Goal: Task Accomplishment & Management: Manage account settings

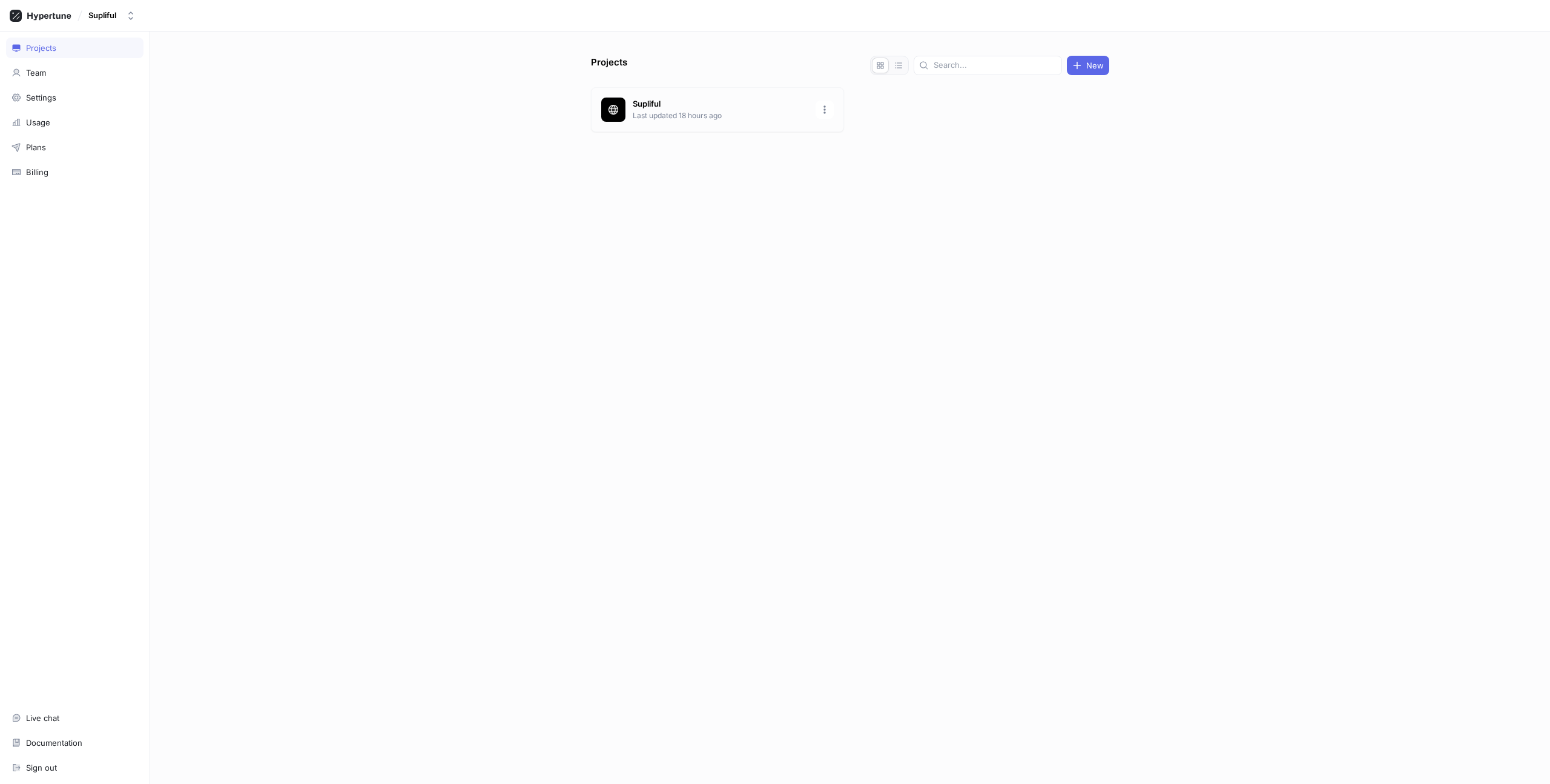
click at [675, 108] on p "Supliful" at bounding box center [720, 104] width 176 height 12
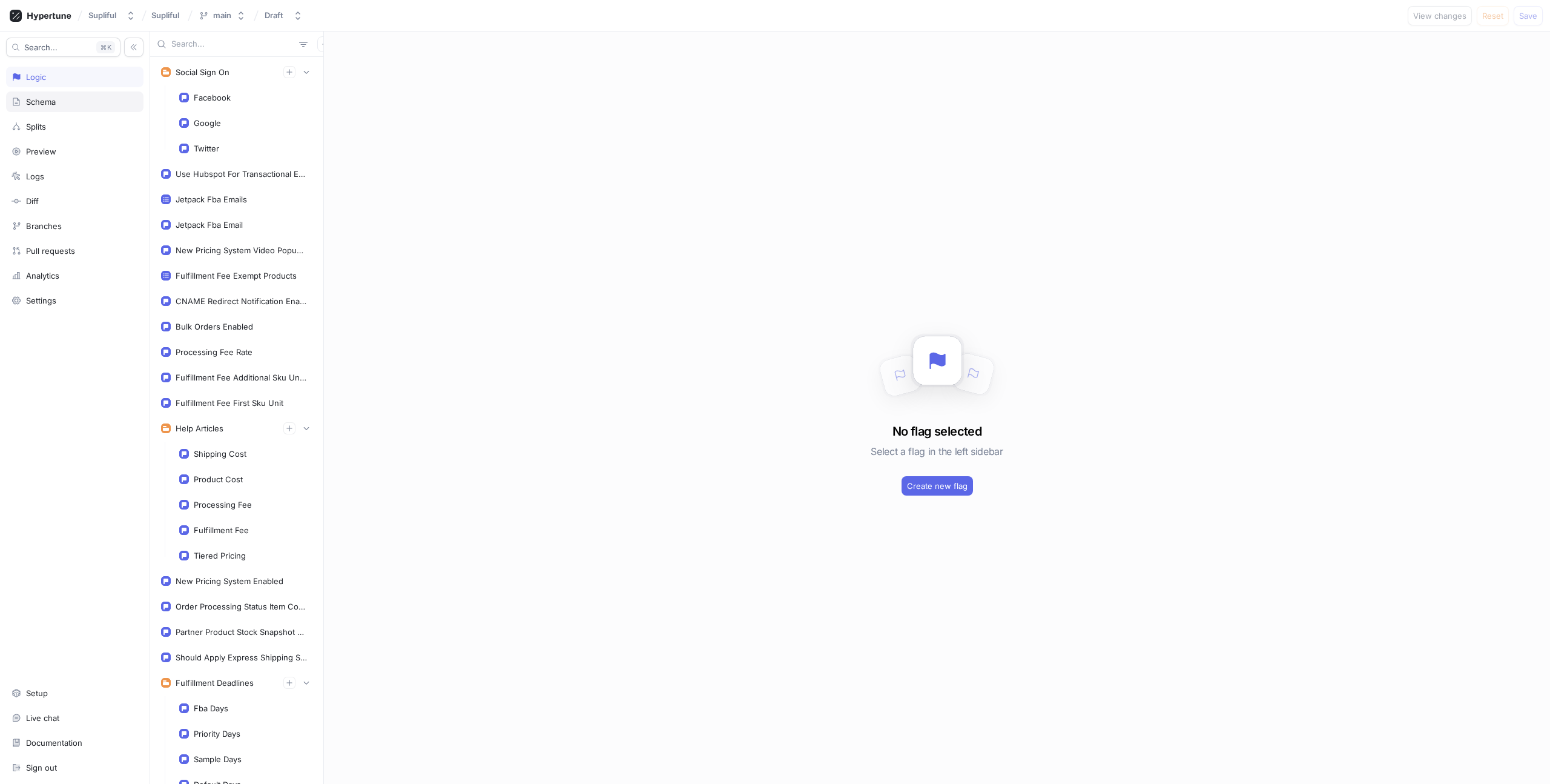
click at [61, 95] on div "Schema" at bounding box center [75, 101] width 137 height 21
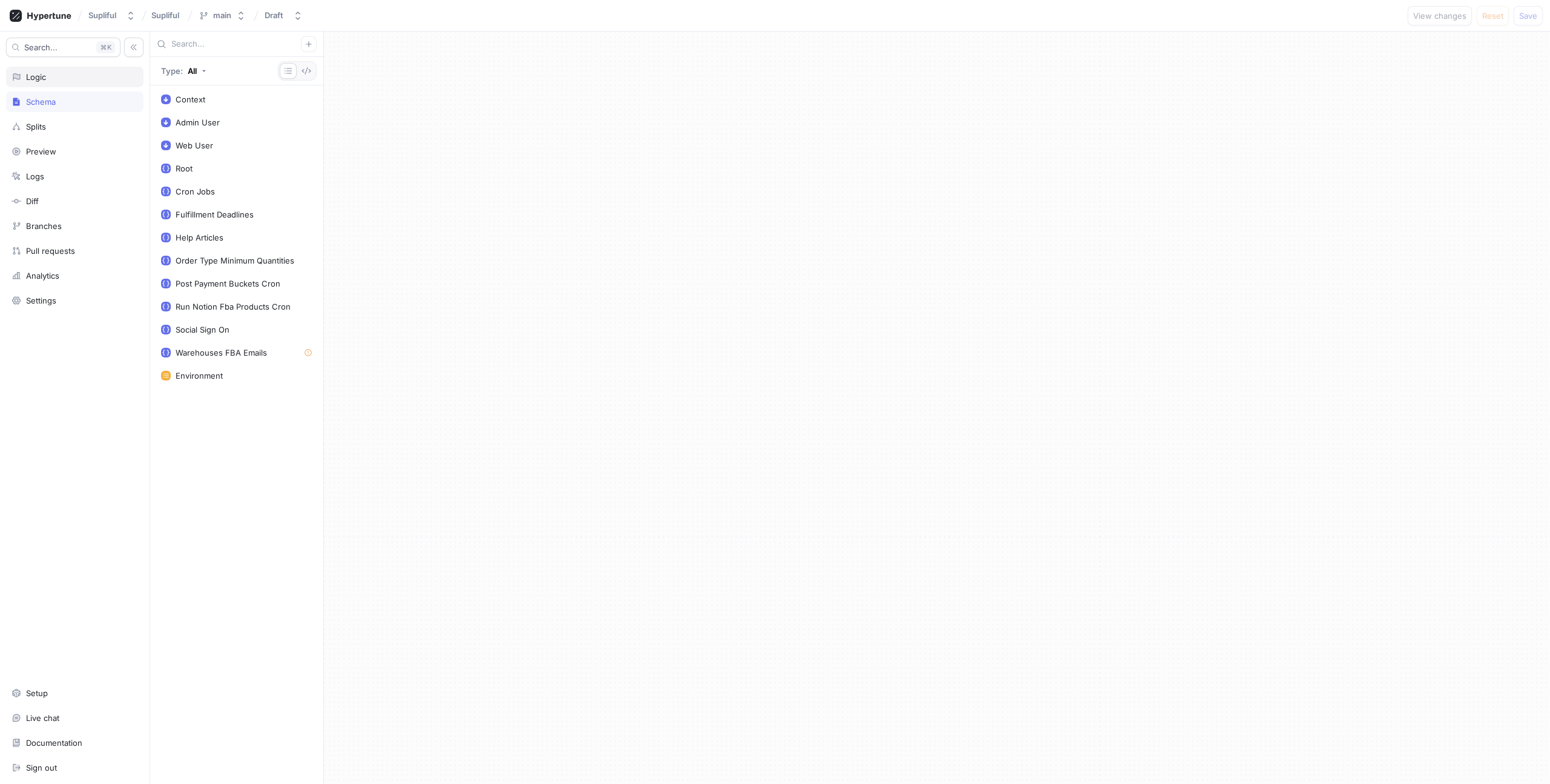
click at [65, 79] on div "Logic" at bounding box center [74, 76] width 126 height 9
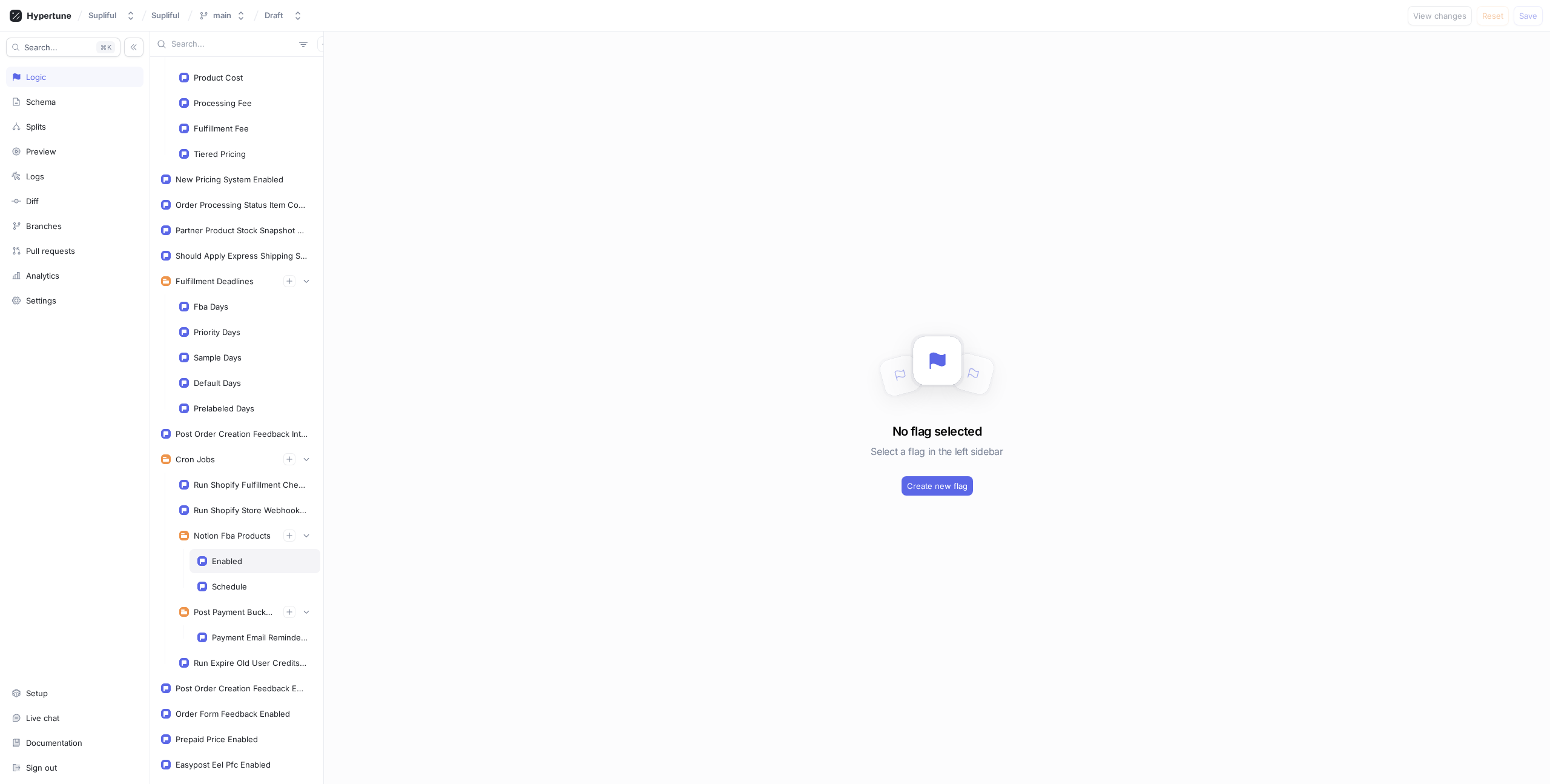
scroll to position [406, 0]
click at [241, 331] on div "Priority Days" at bounding box center [246, 327] width 133 height 9
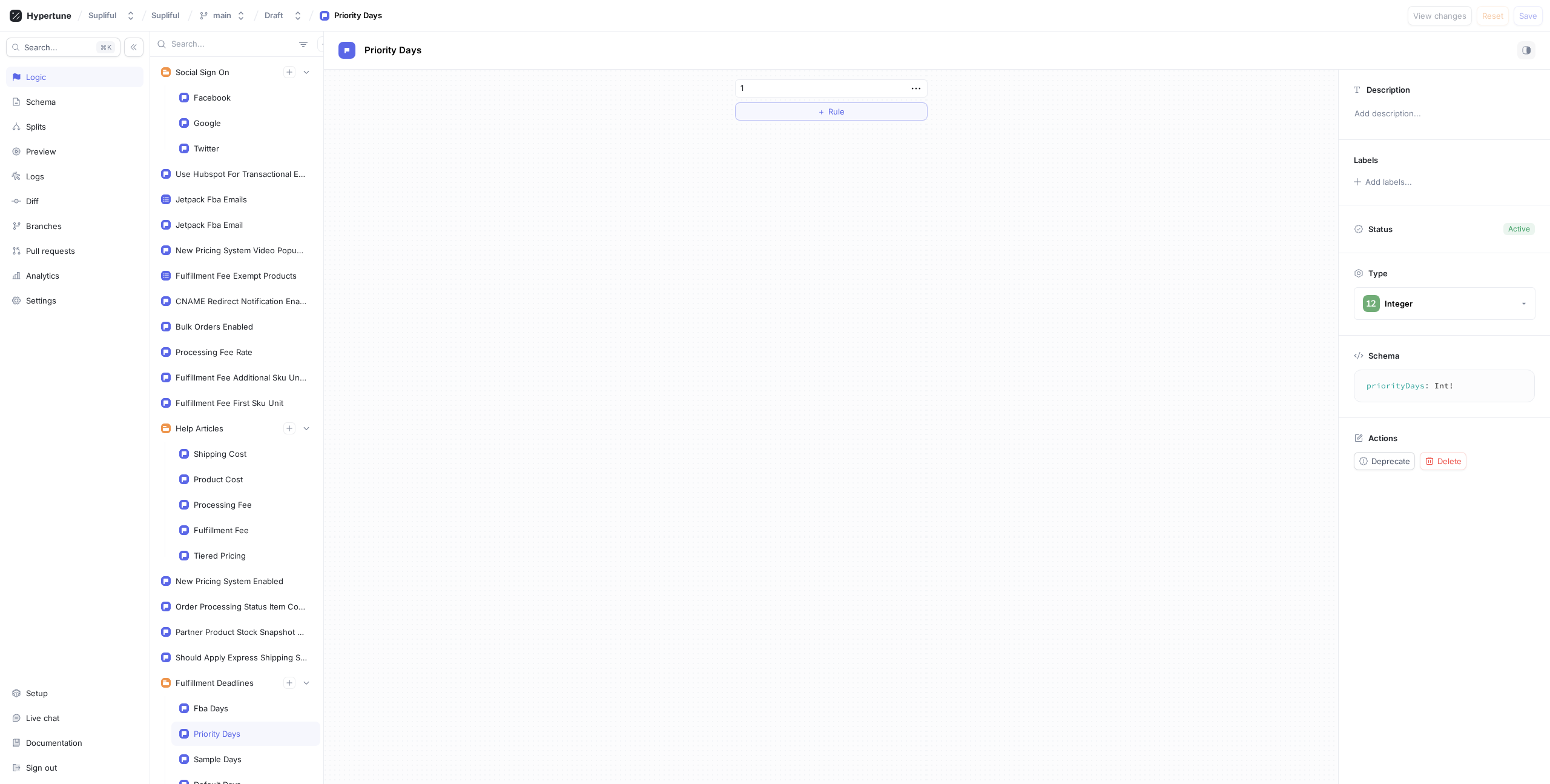
click at [64, 112] on div "Search... K Logic Schema Splits Preview Logs Diff Branches Pull requests Analyt…" at bounding box center [75, 408] width 150 height 752
click at [58, 101] on div "Schema" at bounding box center [74, 101] width 126 height 9
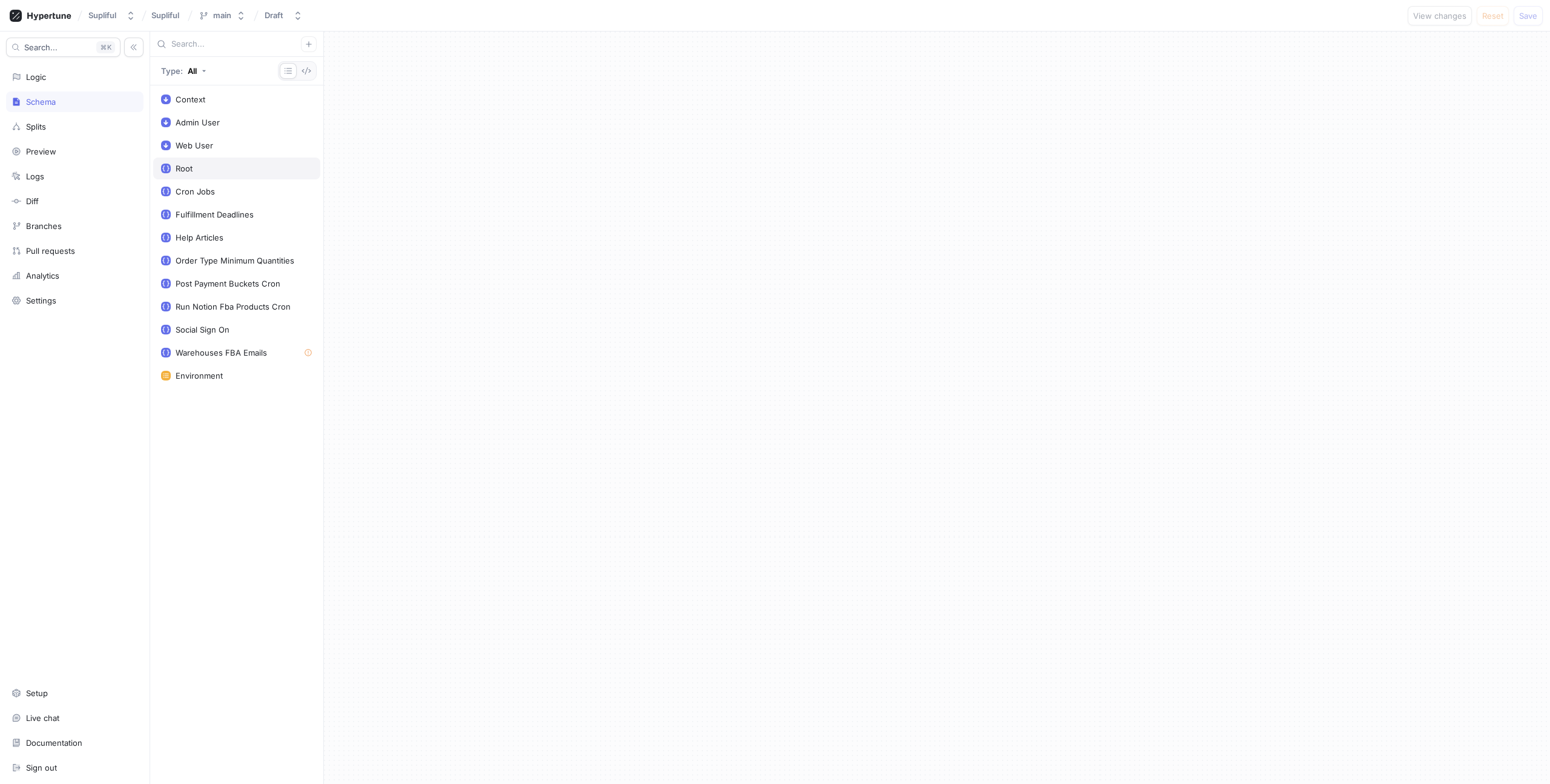
click at [209, 166] on div "Root" at bounding box center [237, 167] width 151 height 9
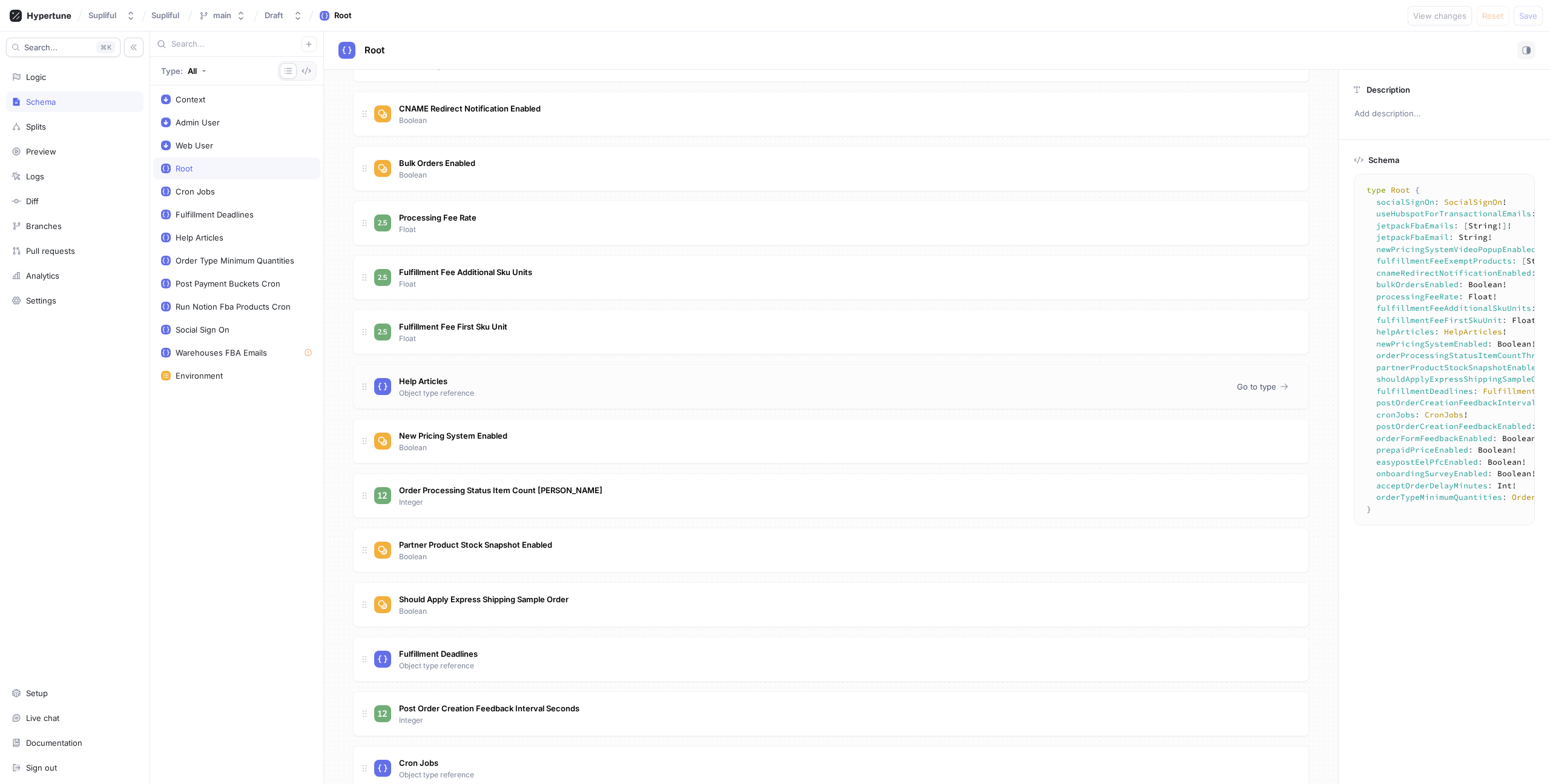
scroll to position [357, 0]
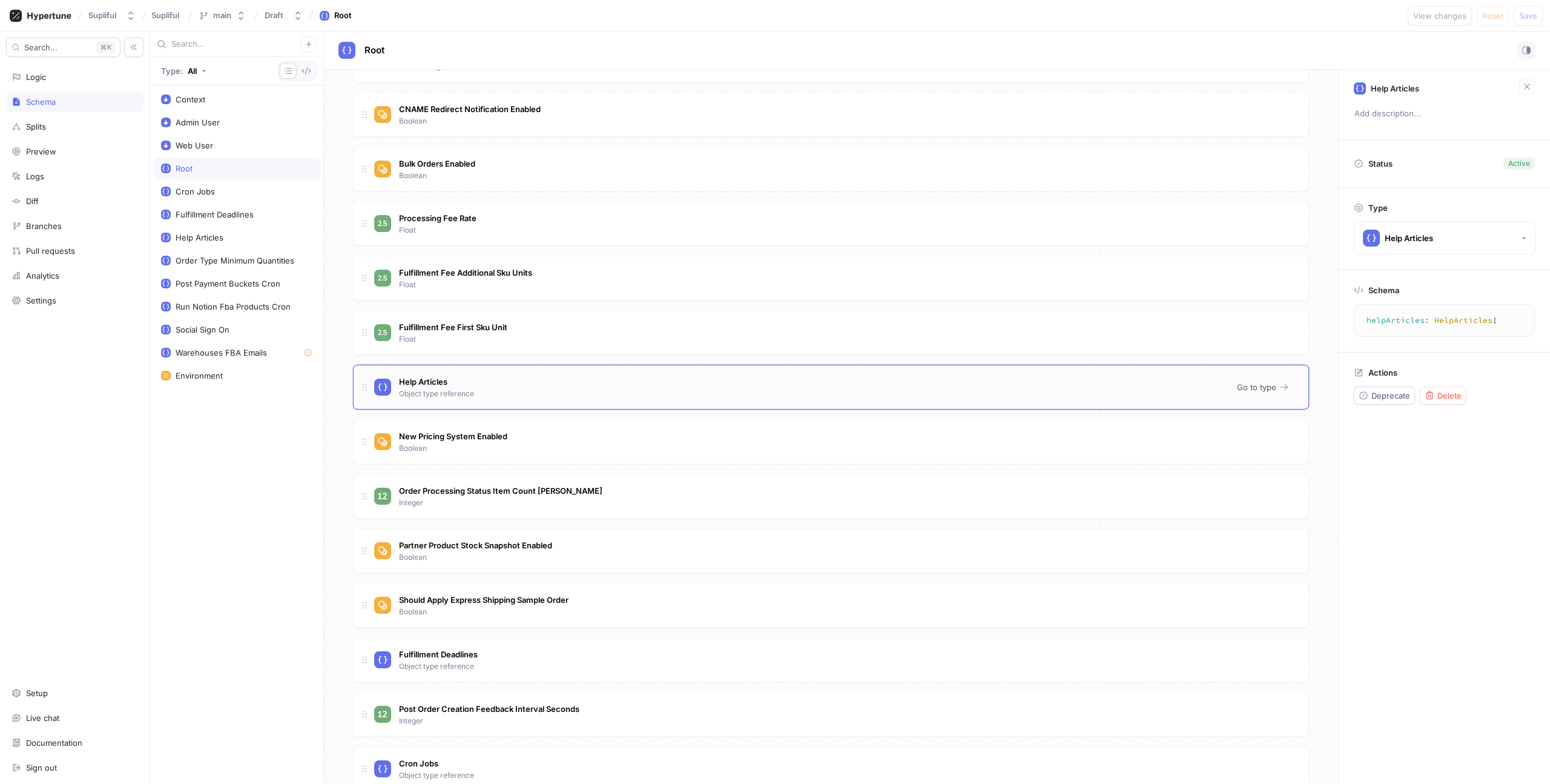
click at [526, 387] on div "Help Articles Object type reference" at bounding box center [801, 387] width 854 height 24
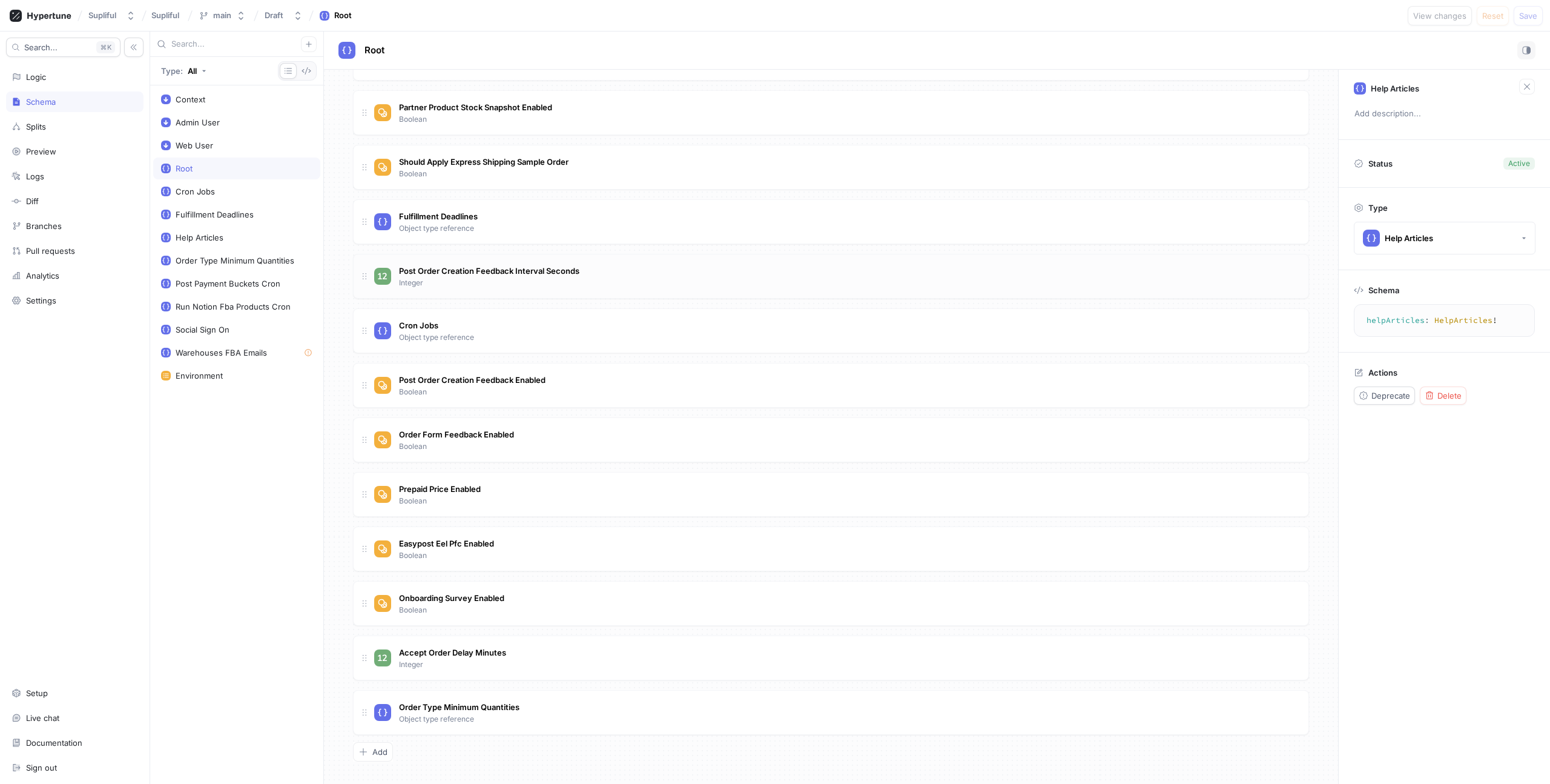
scroll to position [793, 0]
click at [66, 81] on div "Logic" at bounding box center [74, 76] width 126 height 9
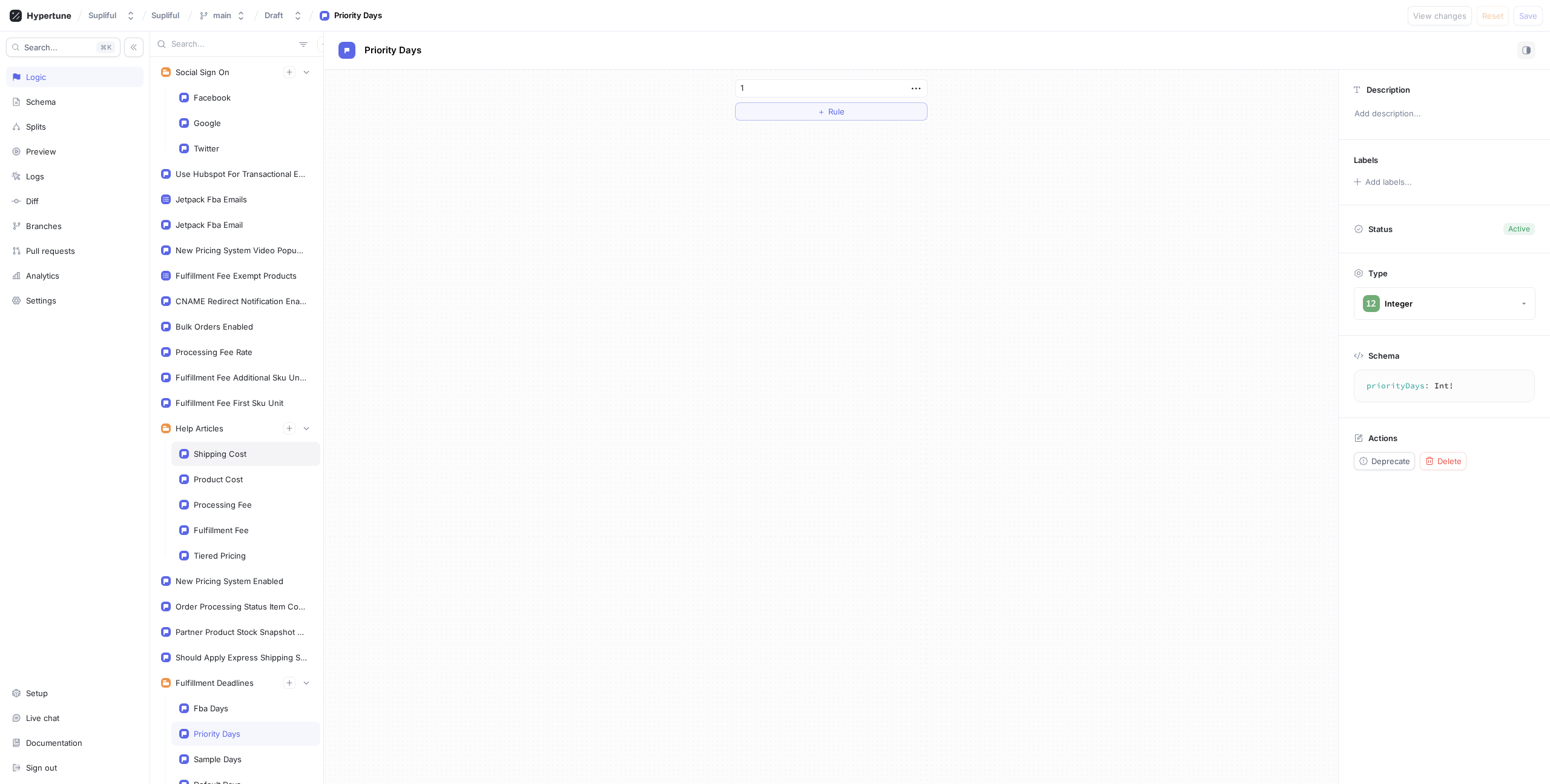
click at [228, 453] on div "Shipping Cost" at bounding box center [220, 453] width 52 height 9
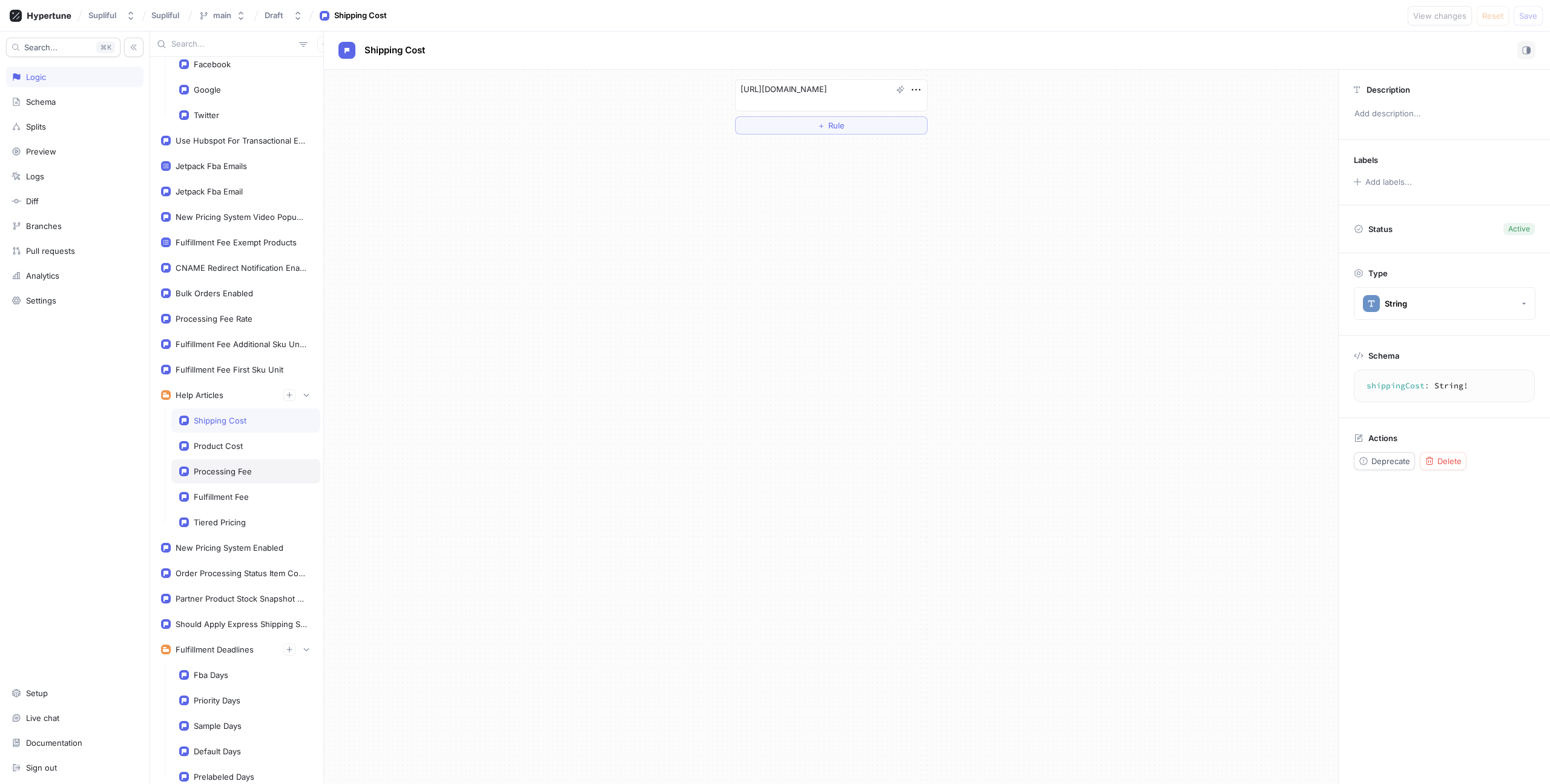
scroll to position [44, 0]
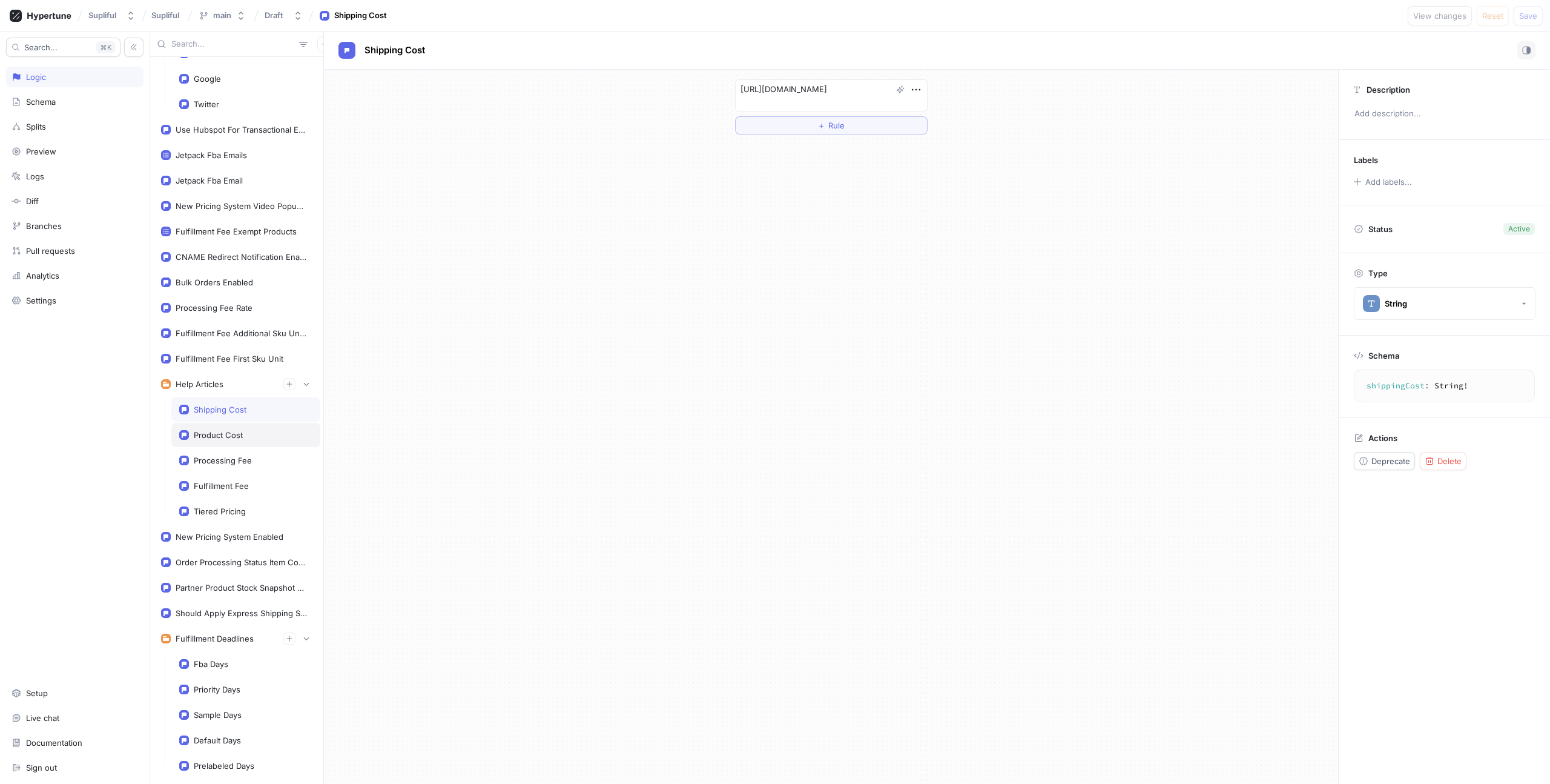
click at [241, 441] on div "Product Cost" at bounding box center [246, 435] width 149 height 24
type textarea "productCost: String!"
type textarea "x"
type textarea "[URL][DOMAIN_NAME]"
type textarea "x"
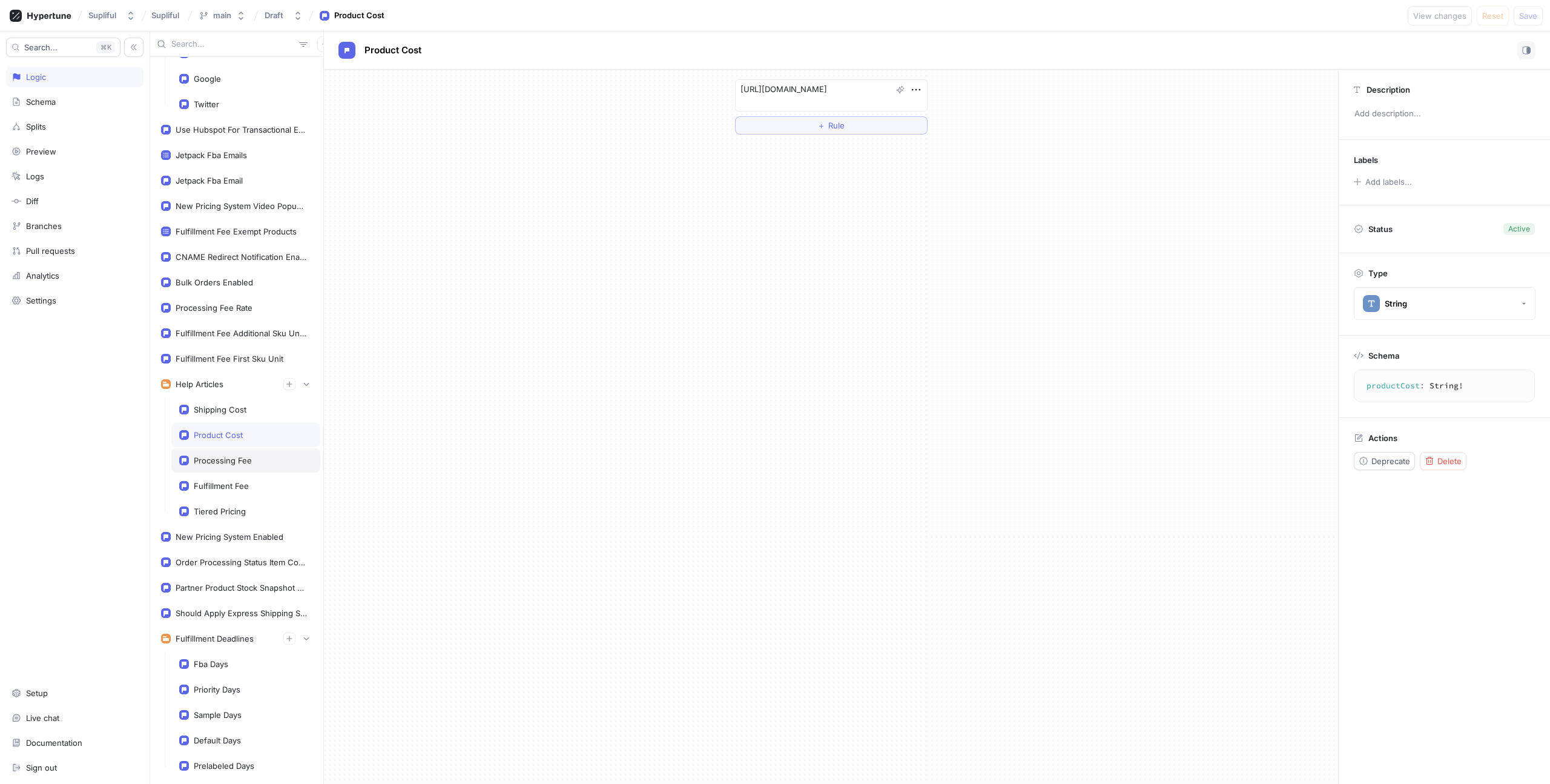
click at [237, 459] on div "Processing Fee" at bounding box center [223, 459] width 58 height 9
type textarea "processingFee: String!"
type textarea "x"
type textarea "[URL][DOMAIN_NAME]"
click at [67, 97] on div "Schema" at bounding box center [74, 101] width 126 height 9
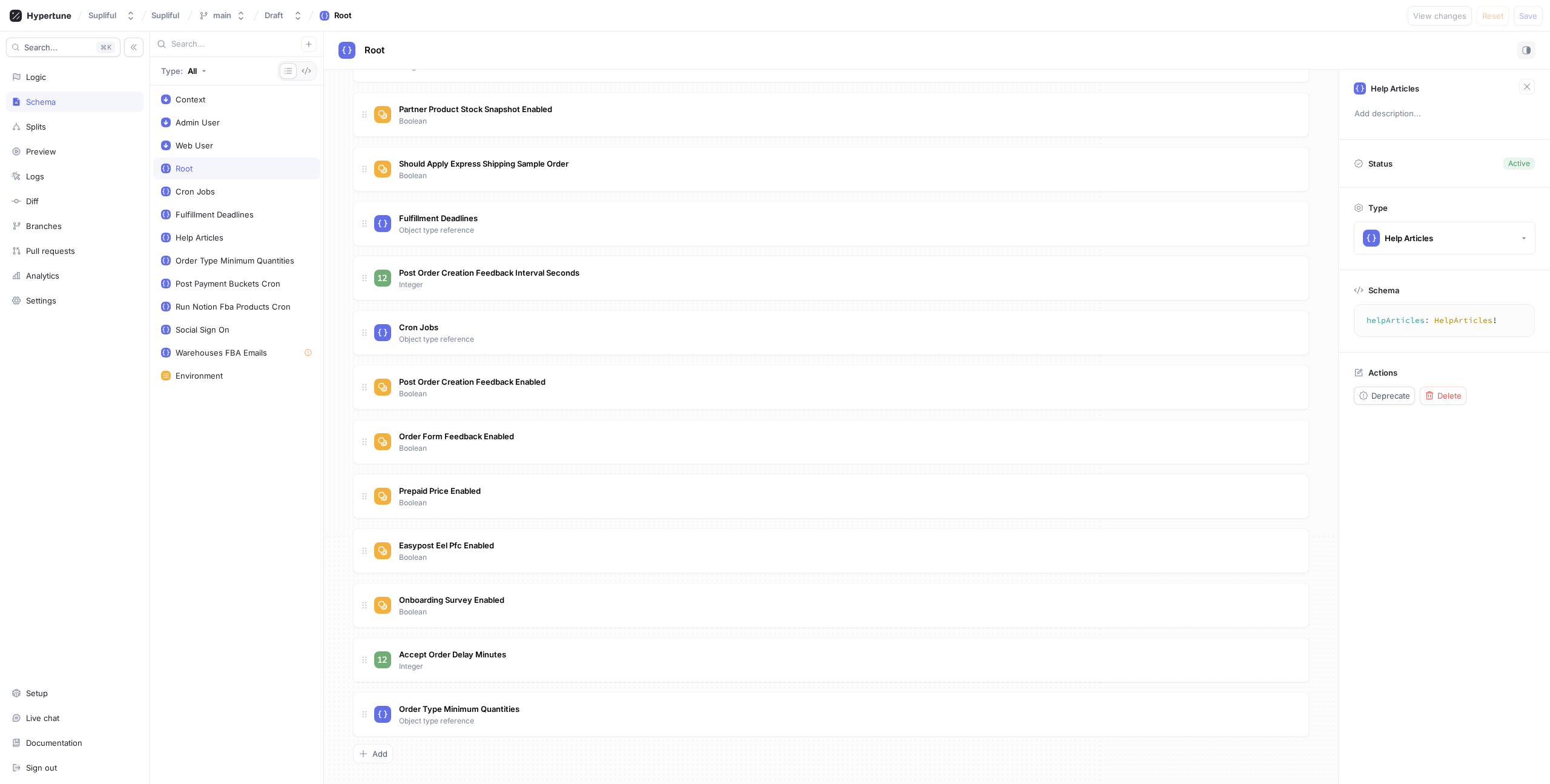
scroll to position [795, 0]
click at [371, 749] on div "Add" at bounding box center [374, 751] width 29 height 9
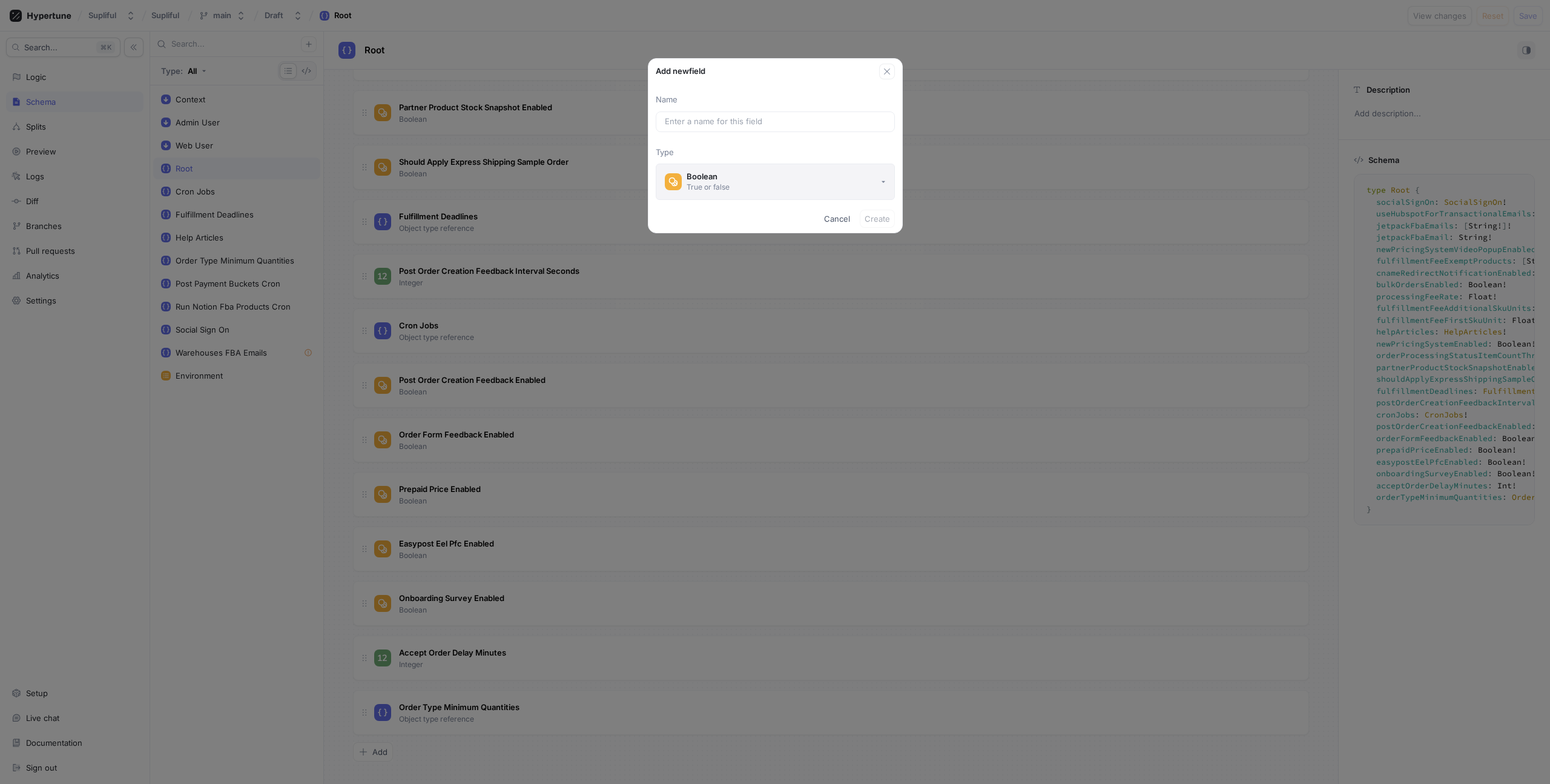
click at [773, 172] on button "Boolean True or false" at bounding box center [775, 181] width 240 height 36
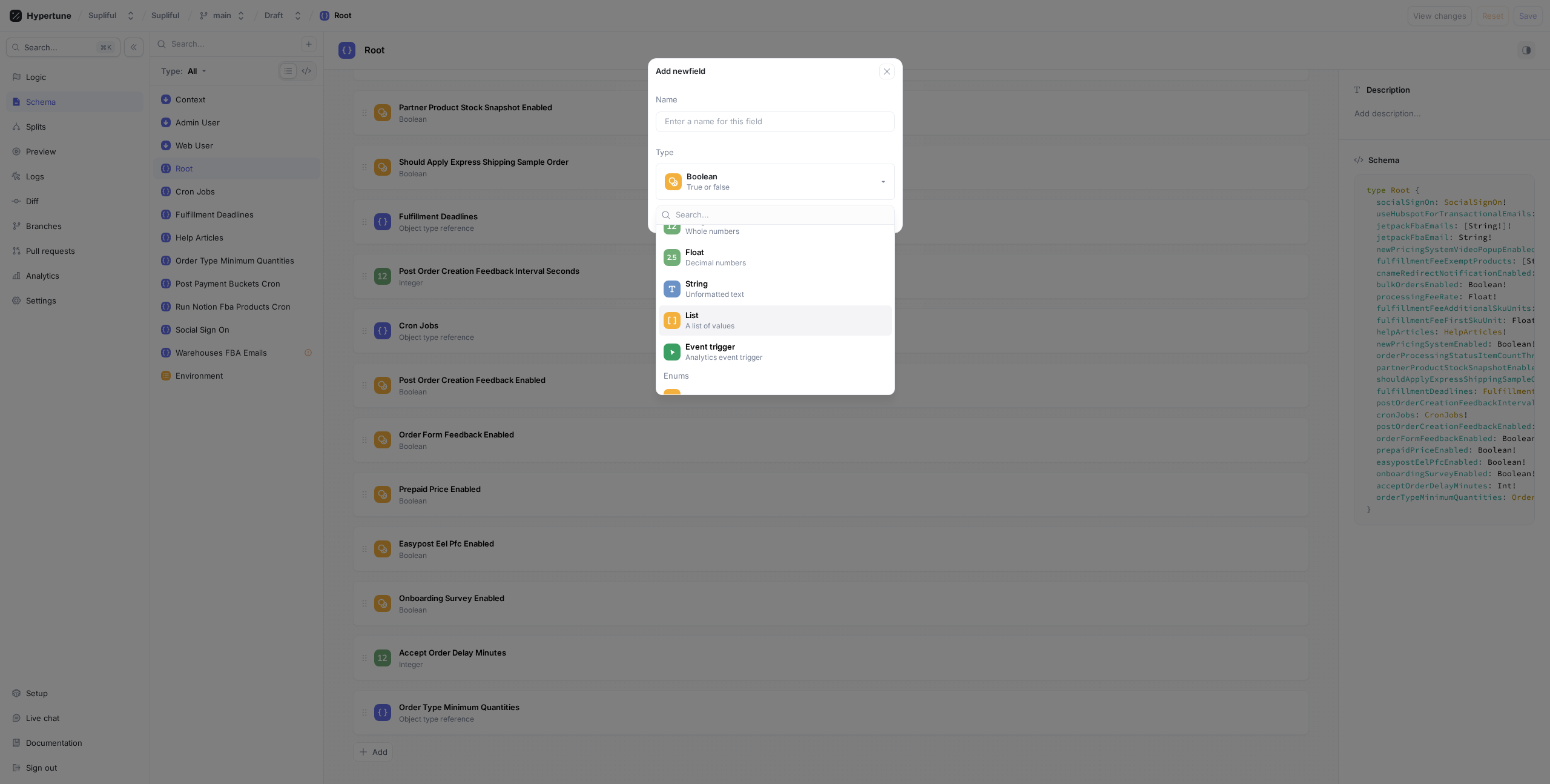
scroll to position [57, 0]
click at [887, 73] on icon "button" at bounding box center [887, 71] width 9 height 9
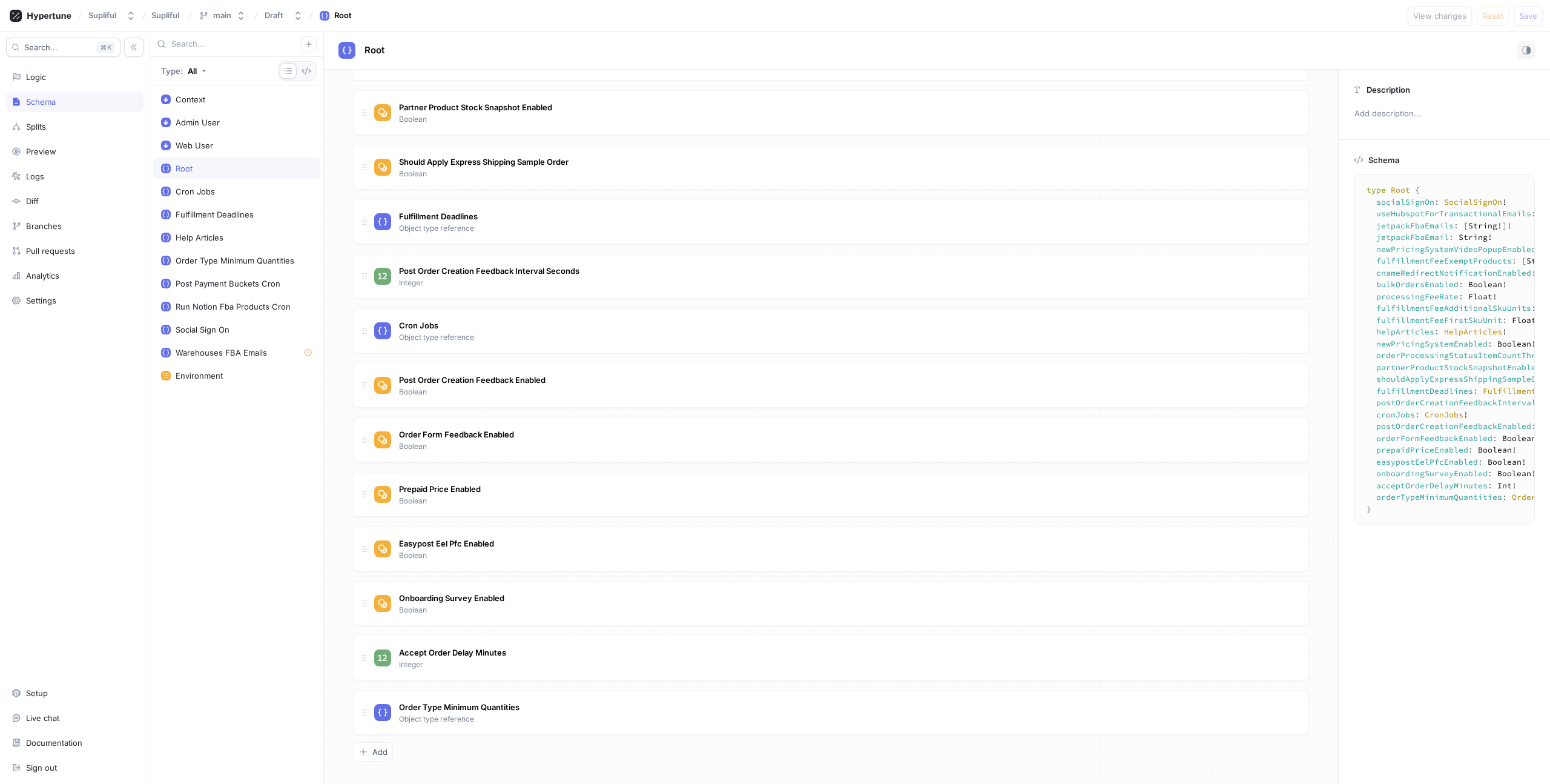
click at [71, 237] on div "Search... K Logic Schema Splits Preview Logs Diff Branches Pull requests Analyt…" at bounding box center [75, 408] width 150 height 752
click at [71, 234] on div "Branches" at bounding box center [75, 226] width 137 height 21
type textarea "x"
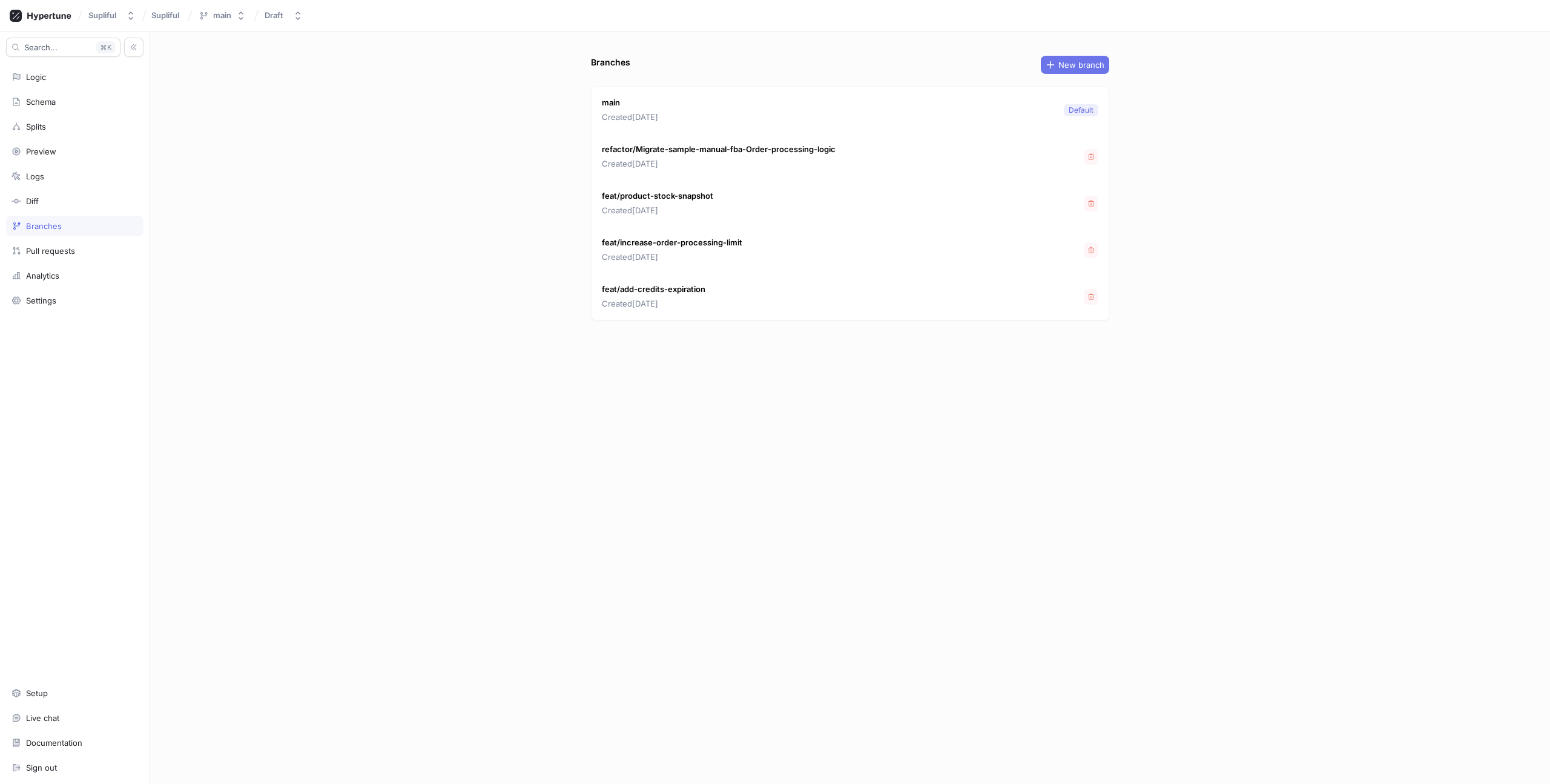
click at [1082, 64] on span "New branch" at bounding box center [1082, 64] width 46 height 7
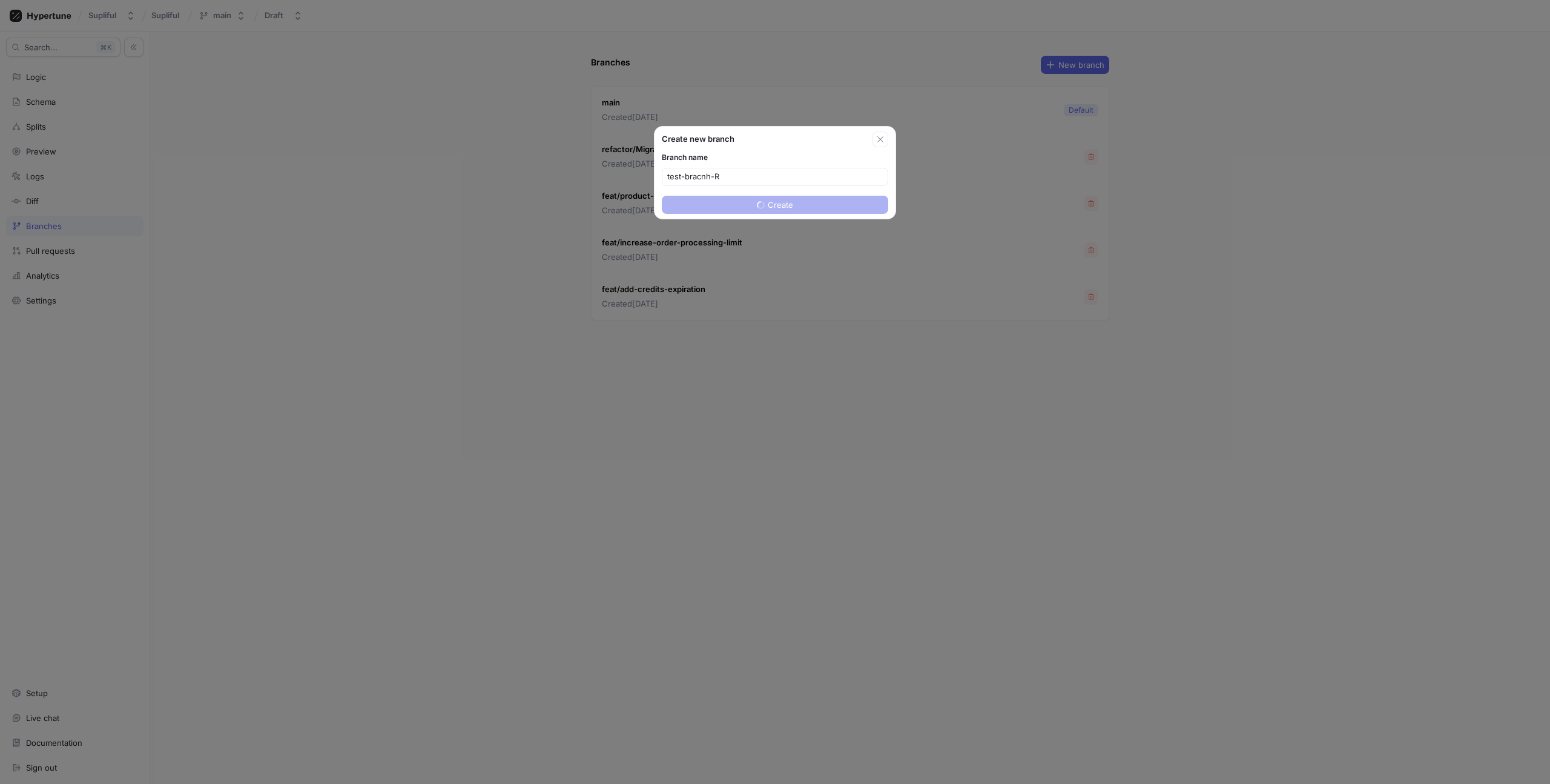
type input "test-bracnh-[GEOGRAPHIC_DATA]"
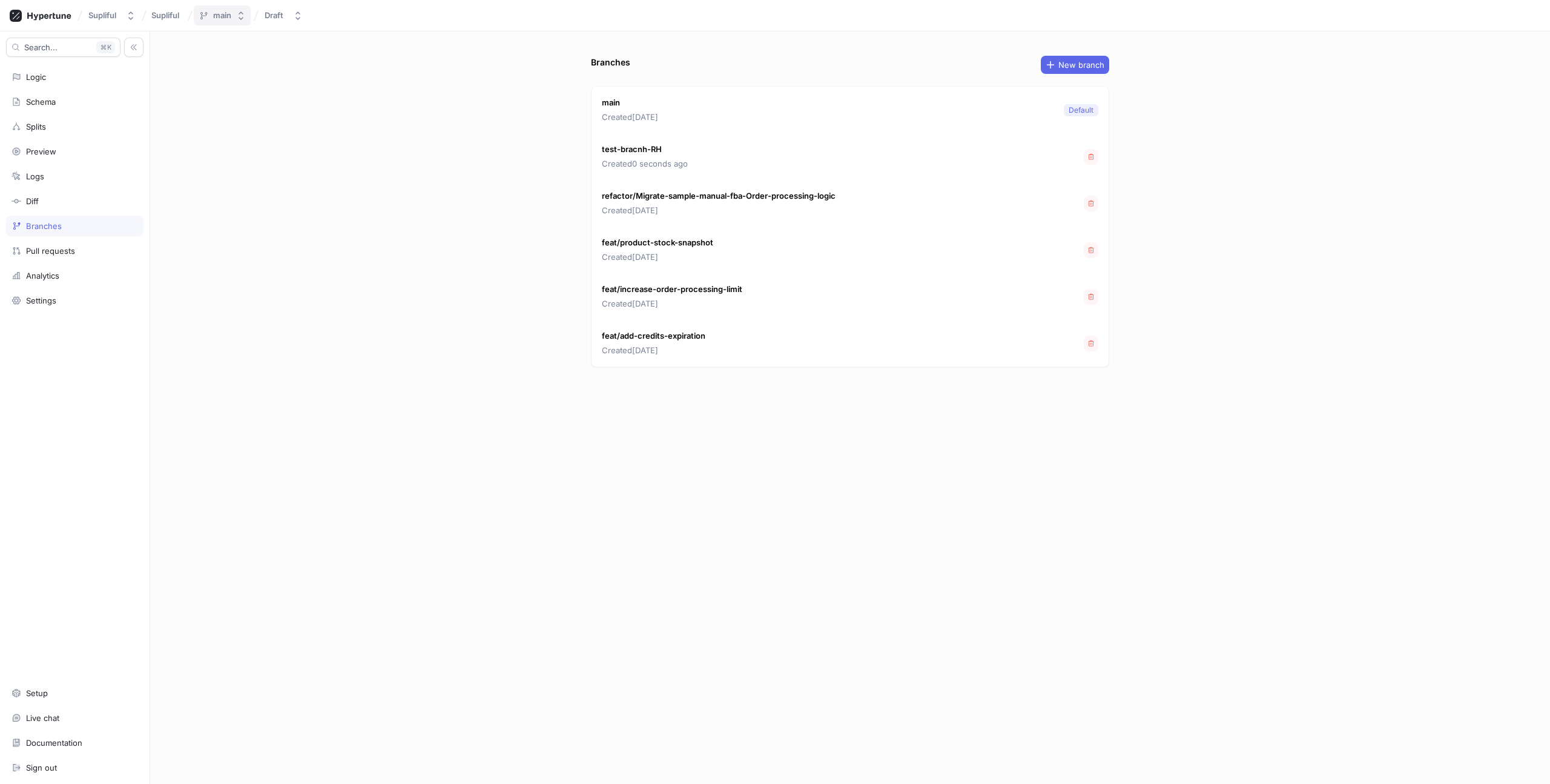
click at [235, 18] on button "main" at bounding box center [222, 15] width 57 height 20
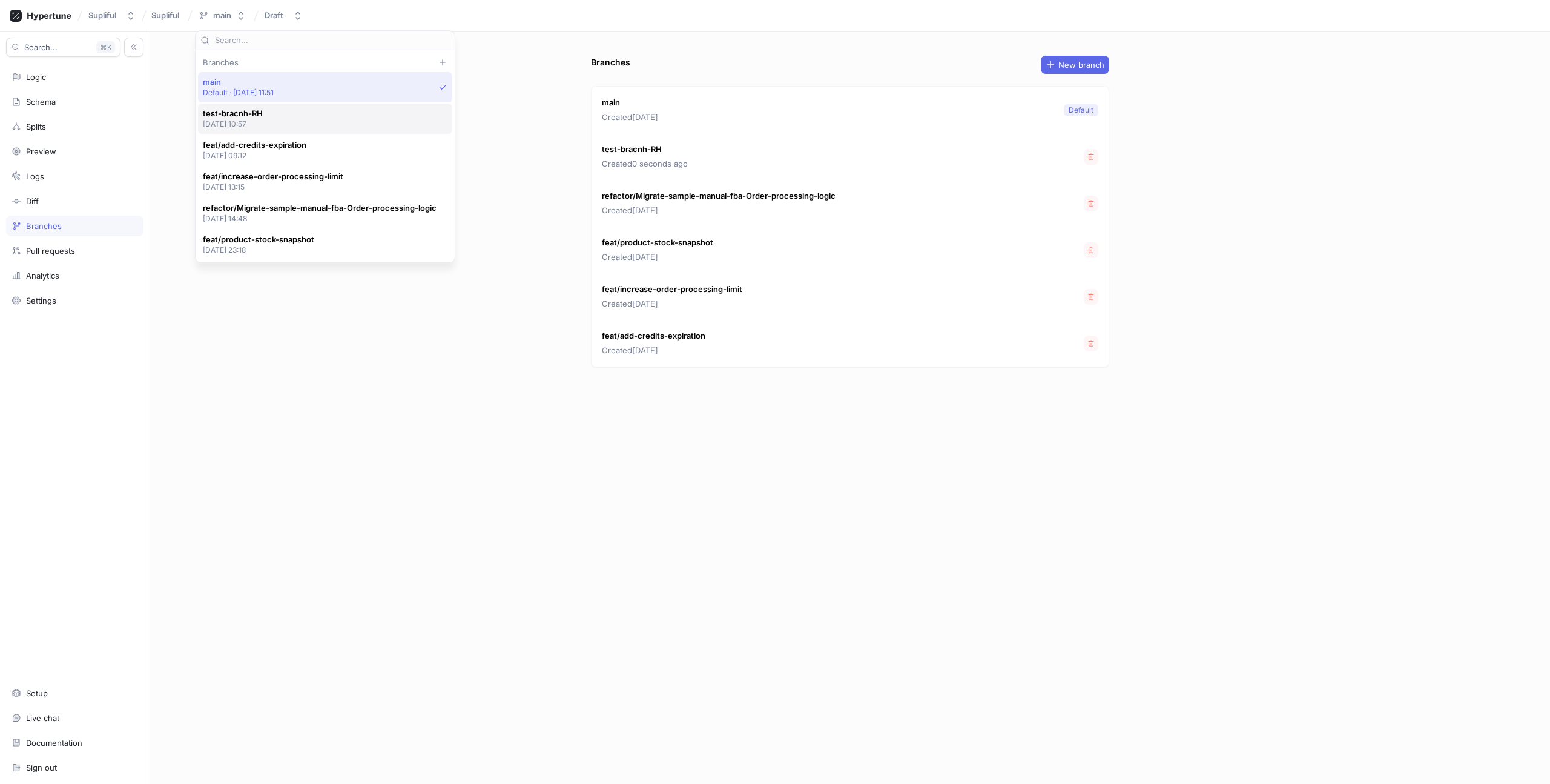
click at [265, 130] on div "test-bracnh-RH [DATE] 10:57" at bounding box center [325, 119] width 254 height 30
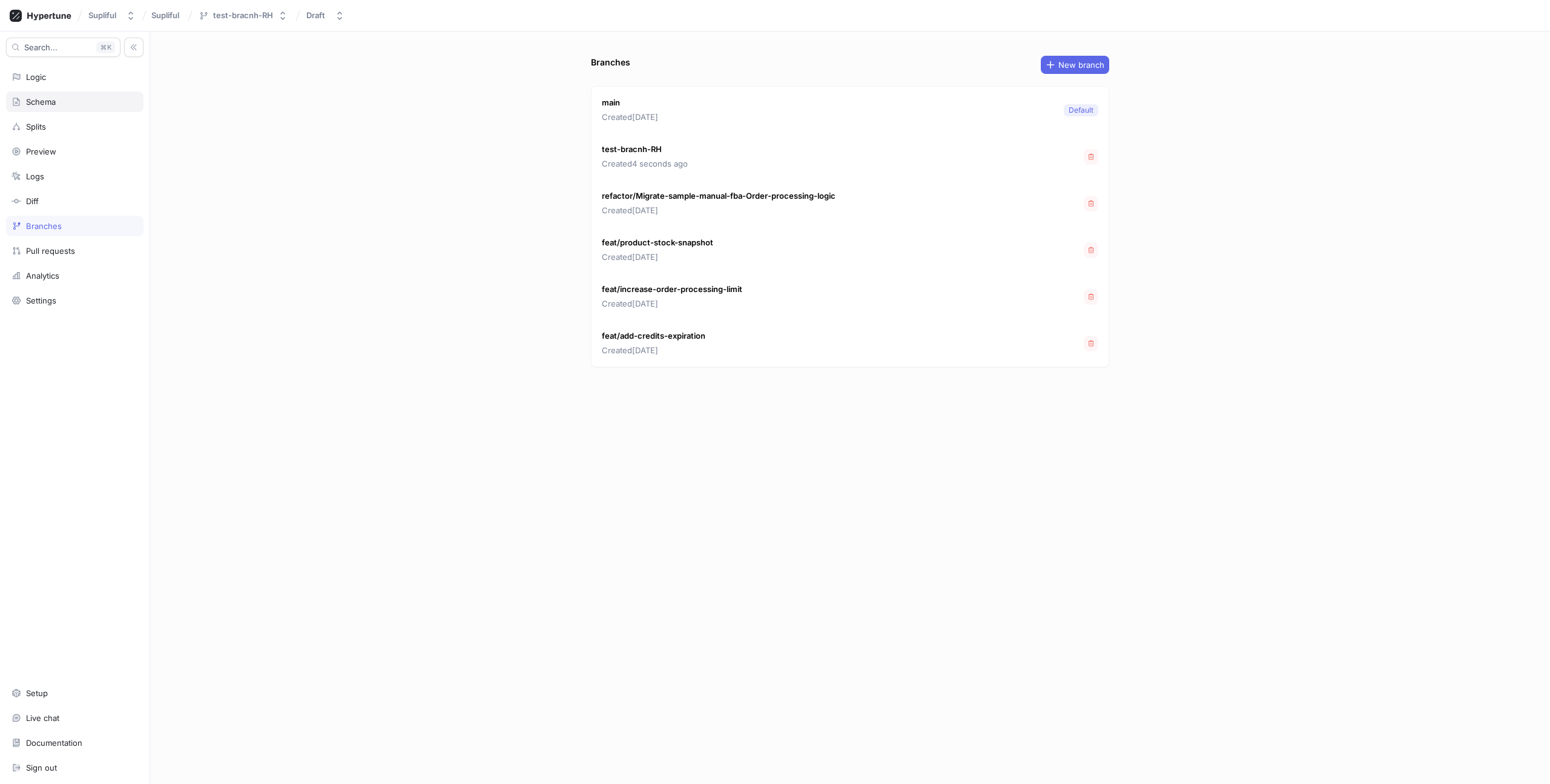
click at [57, 97] on div "Schema" at bounding box center [74, 101] width 126 height 9
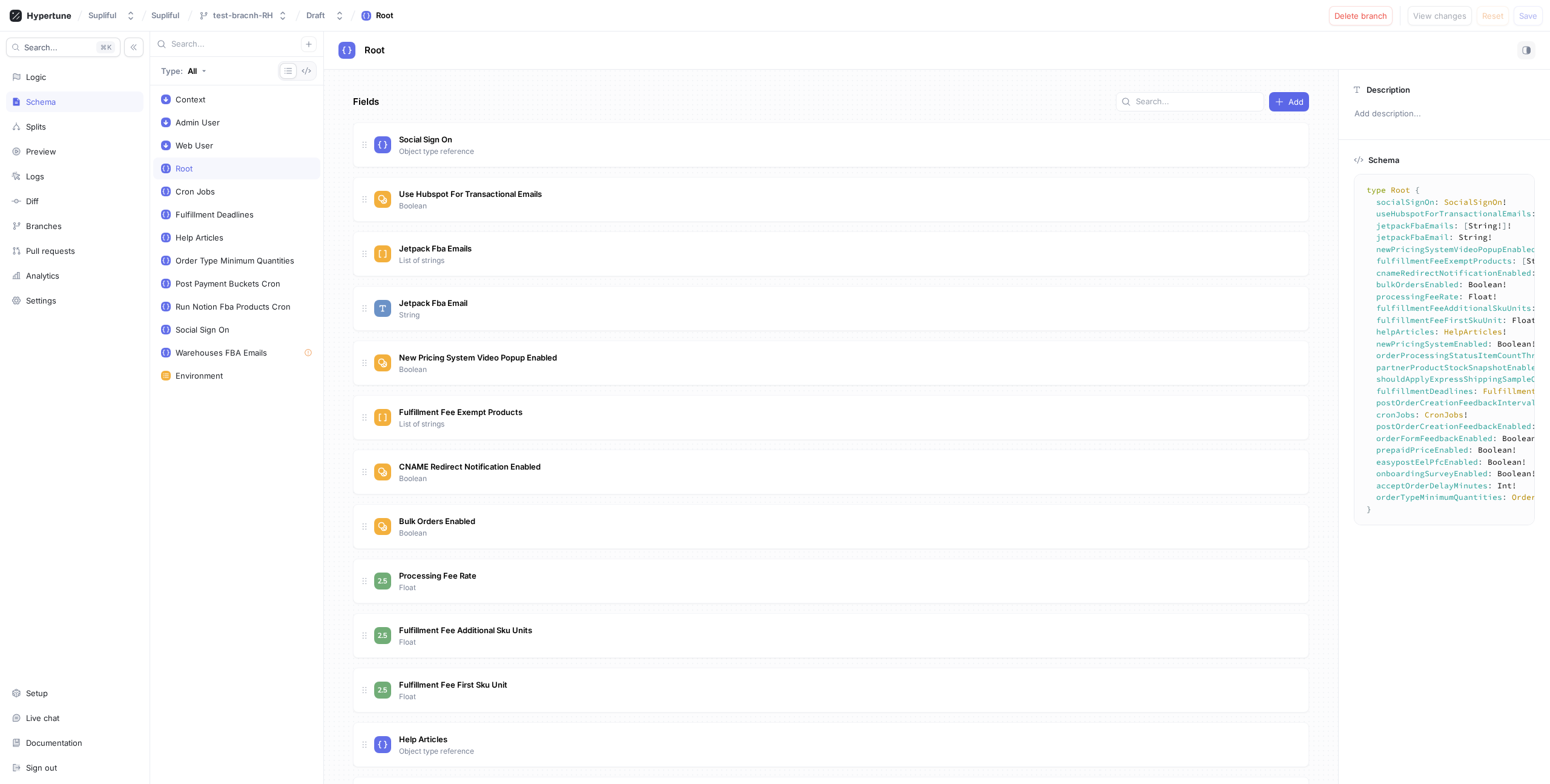
click at [198, 171] on div "Root" at bounding box center [237, 167] width 151 height 9
click at [1304, 104] on div "Fields Add Social Sign On Object type reference Go to type Use Hubspot For Tran…" at bounding box center [830, 426] width 1014 height 714
type textarea "x"
click at [1289, 101] on span "Add" at bounding box center [1297, 101] width 15 height 7
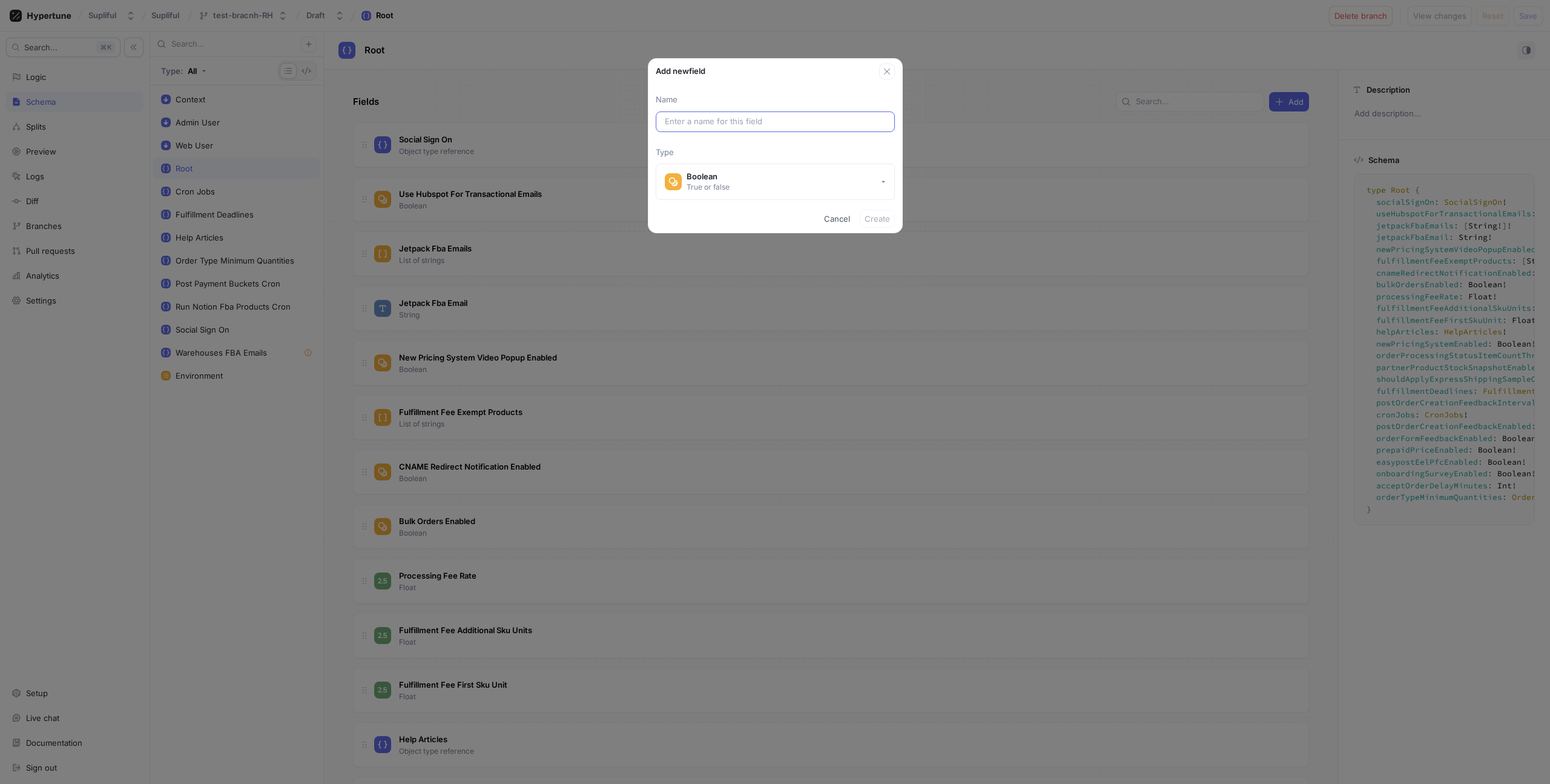
click at [726, 119] on input "text" at bounding box center [775, 122] width 221 height 12
type input "ski"
type input "skip"
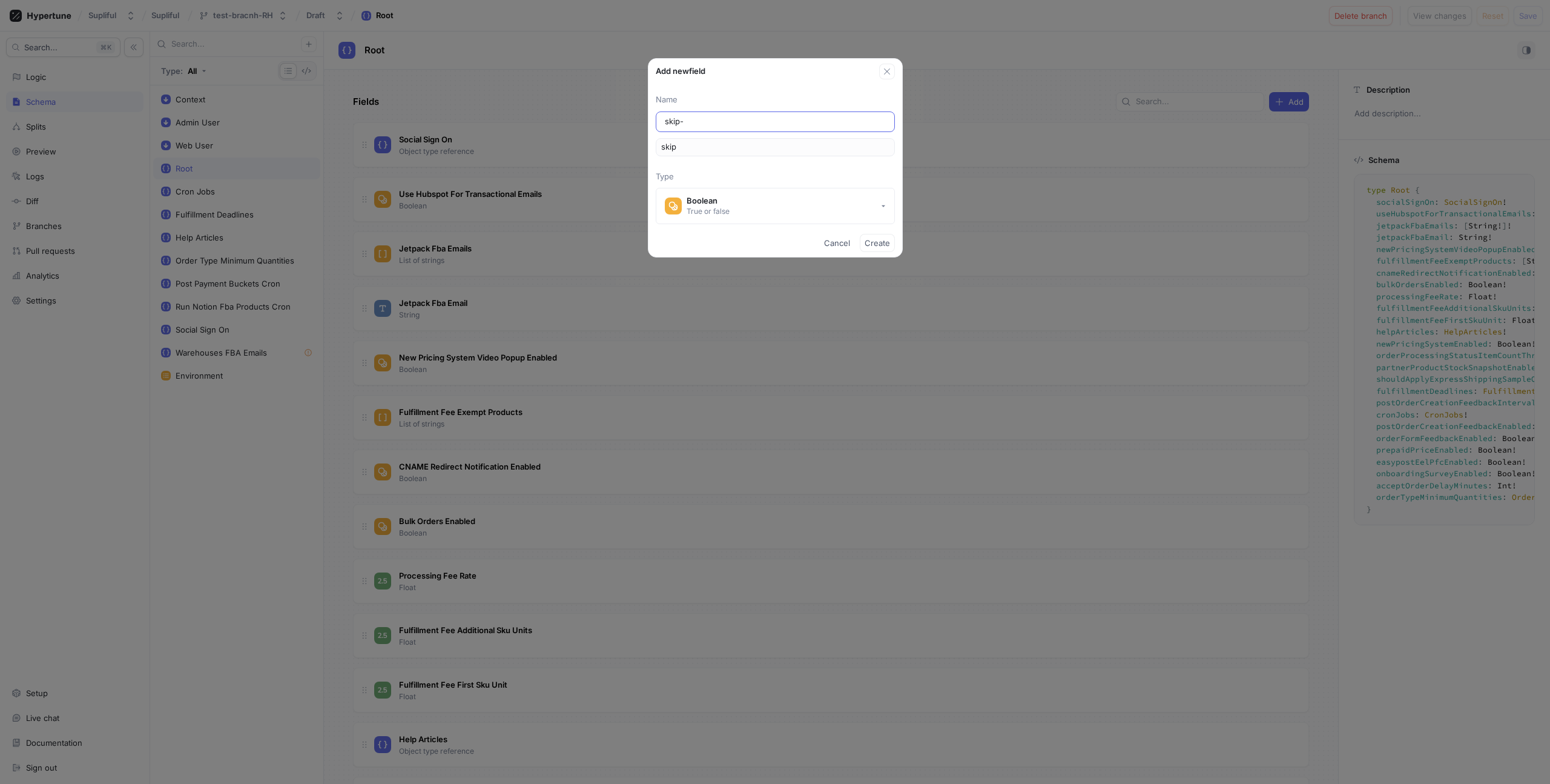
type input "skip-o"
type input "skipO"
type input "skip-oo"
type input "skipOo"
type input "skip-oos"
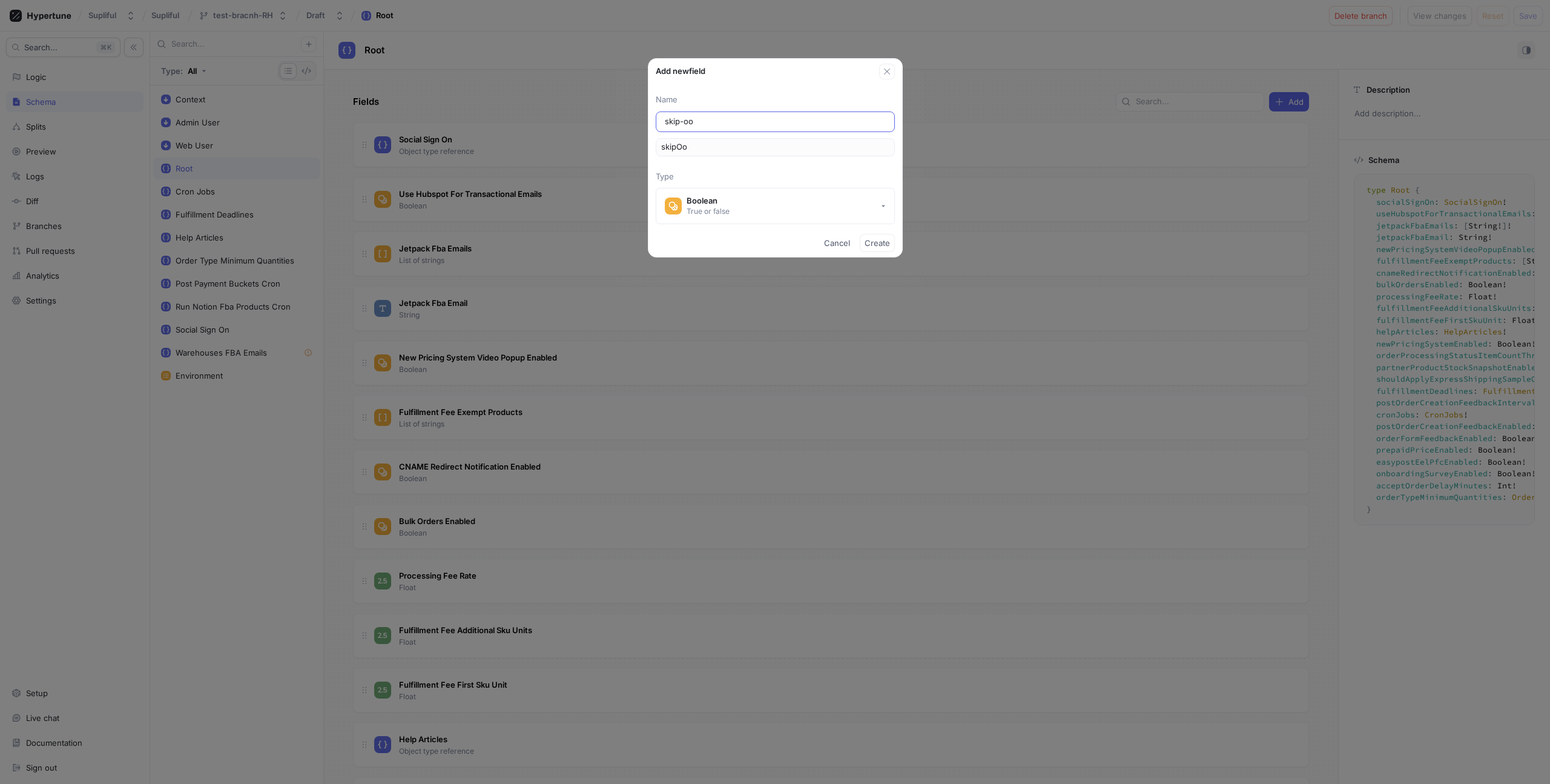
type input "skipOos"
click at [803, 203] on button "Boolean True or false" at bounding box center [775, 206] width 240 height 36
type input "skip-oos"
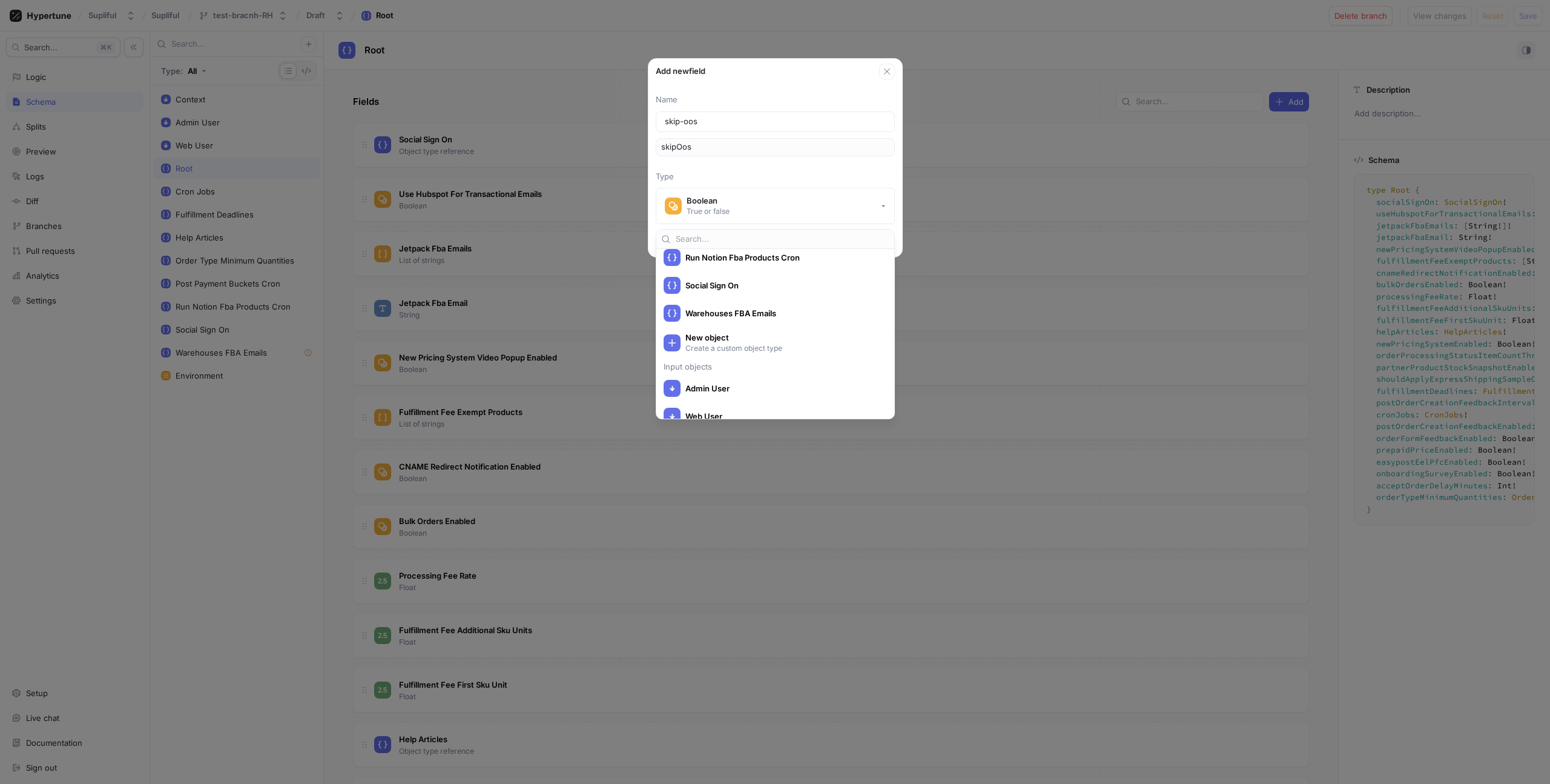
scroll to position [464, 0]
click at [754, 324] on p "Create a custom object type" at bounding box center [782, 328] width 194 height 10
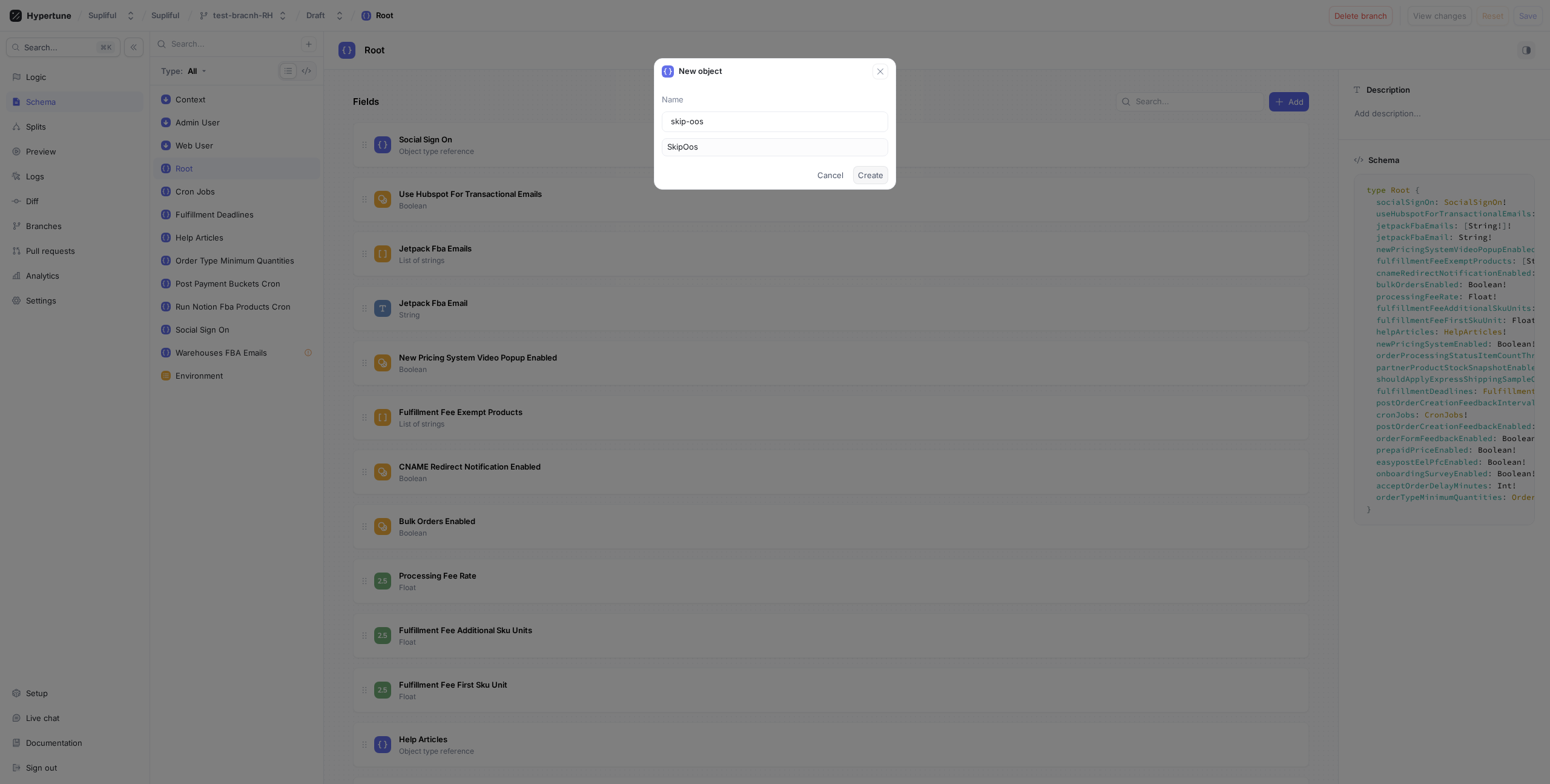
click at [879, 177] on span "Create" at bounding box center [871, 175] width 26 height 7
type textarea "x"
type textarea "type Root { skipOos: SkipOos! socialSignOn: SocialSignOn! useHubspotForTransact…"
type textarea "x"
type textarea "type SkipOos"
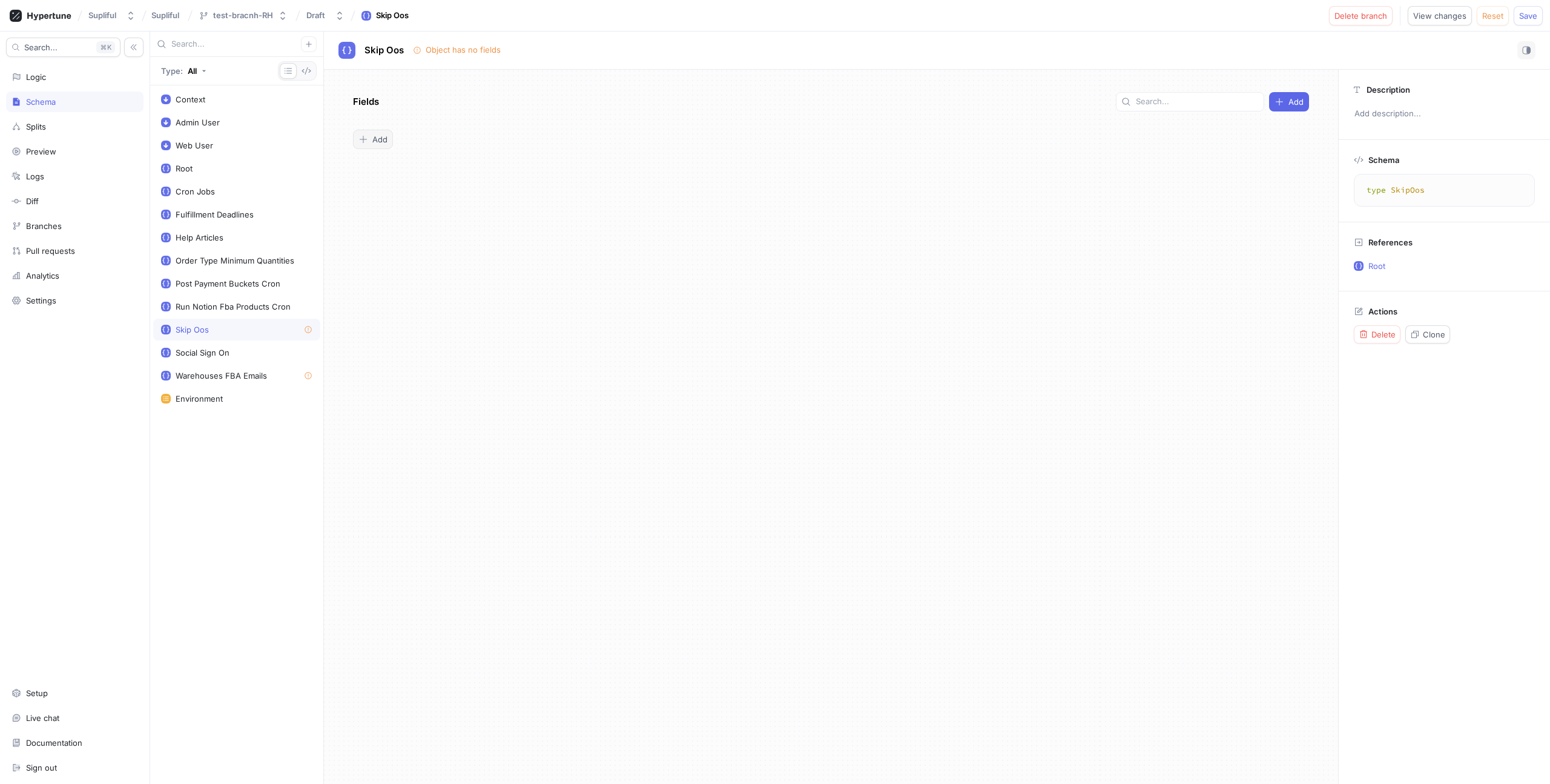
type textarea "x"
click at [380, 141] on span "Add" at bounding box center [380, 139] width 15 height 7
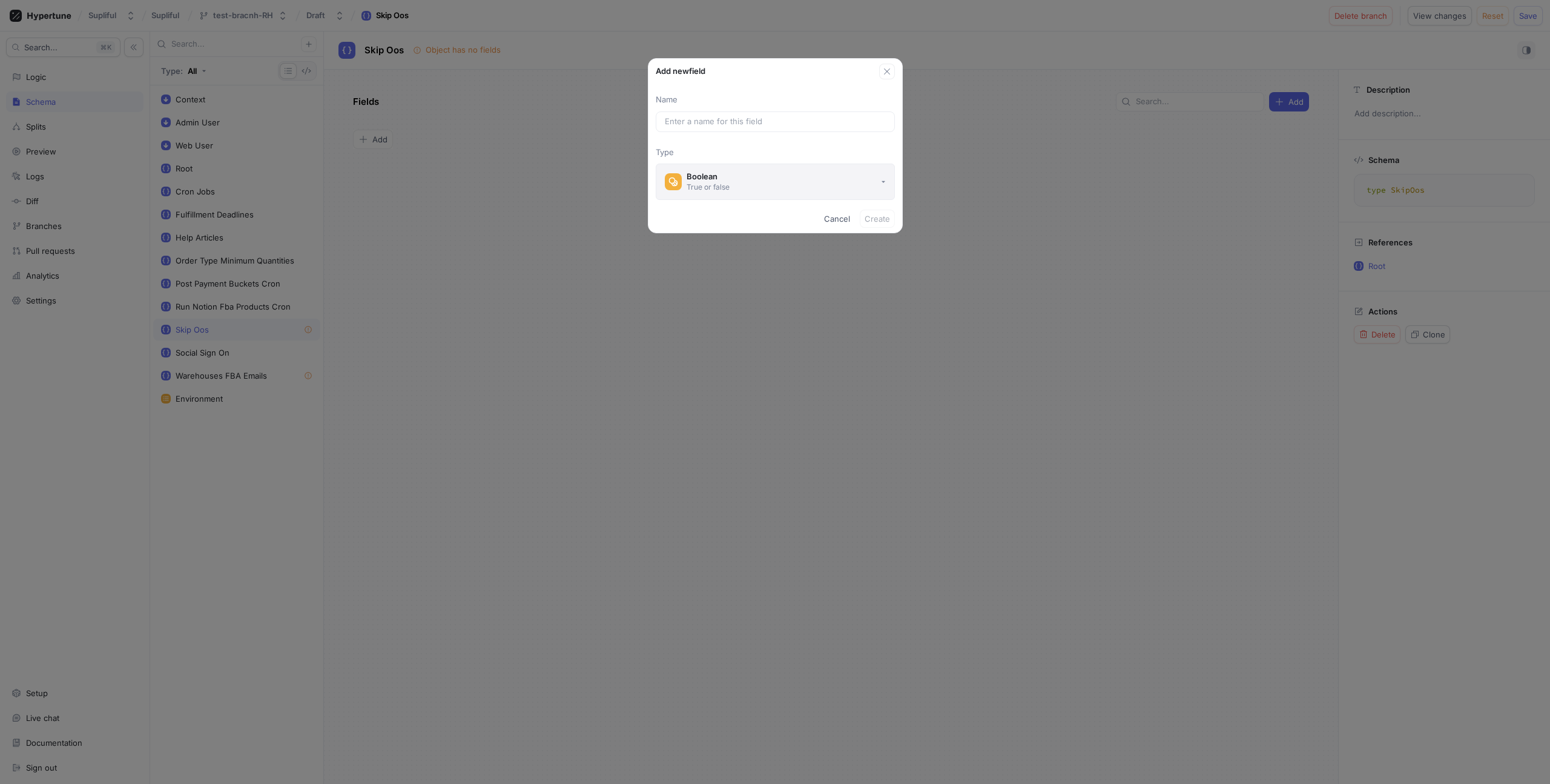
click at [801, 182] on button "Boolean True or false" at bounding box center [775, 181] width 240 height 36
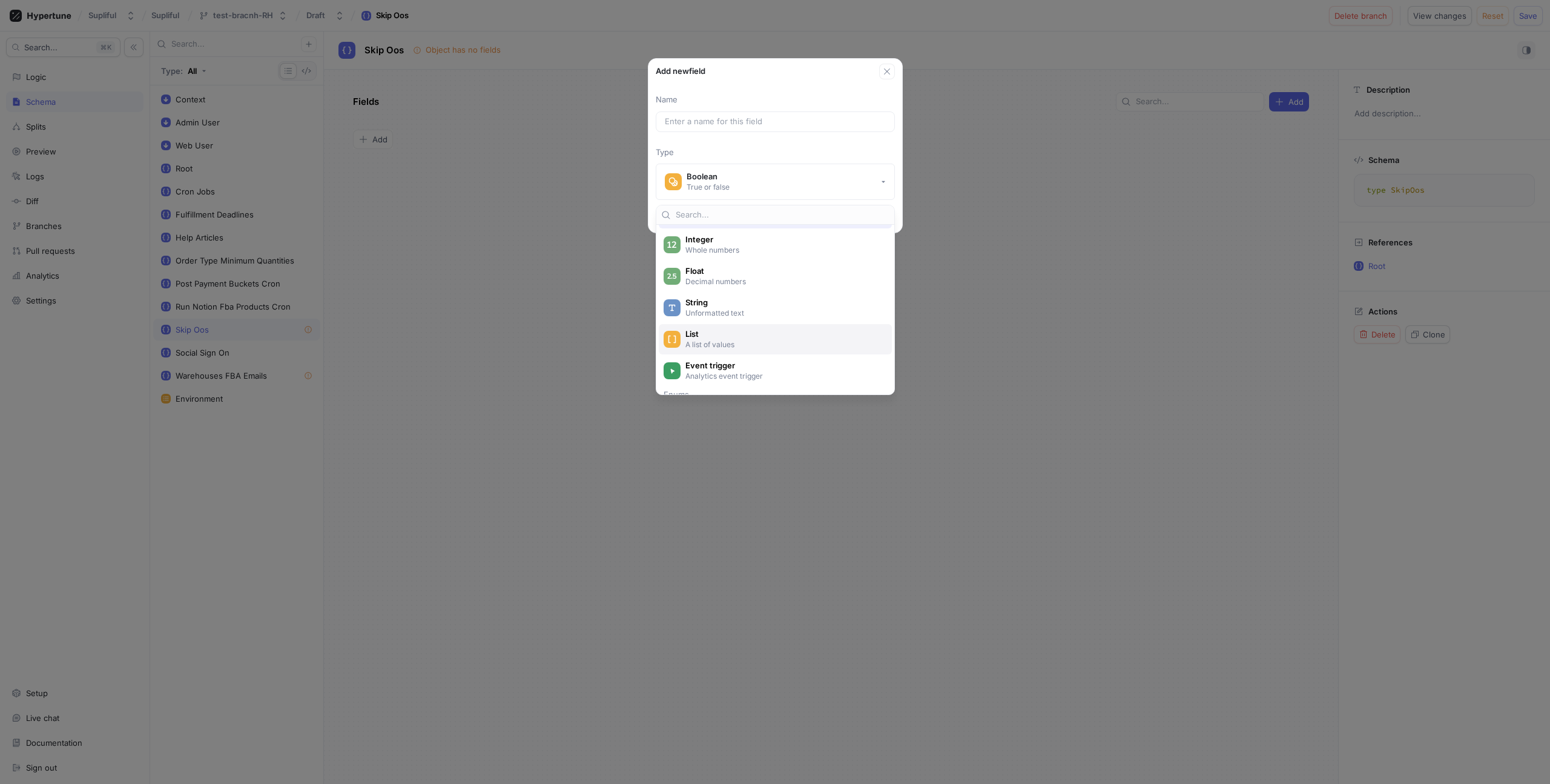
scroll to position [50, 0]
click at [764, 341] on p "A list of values" at bounding box center [782, 341] width 194 height 10
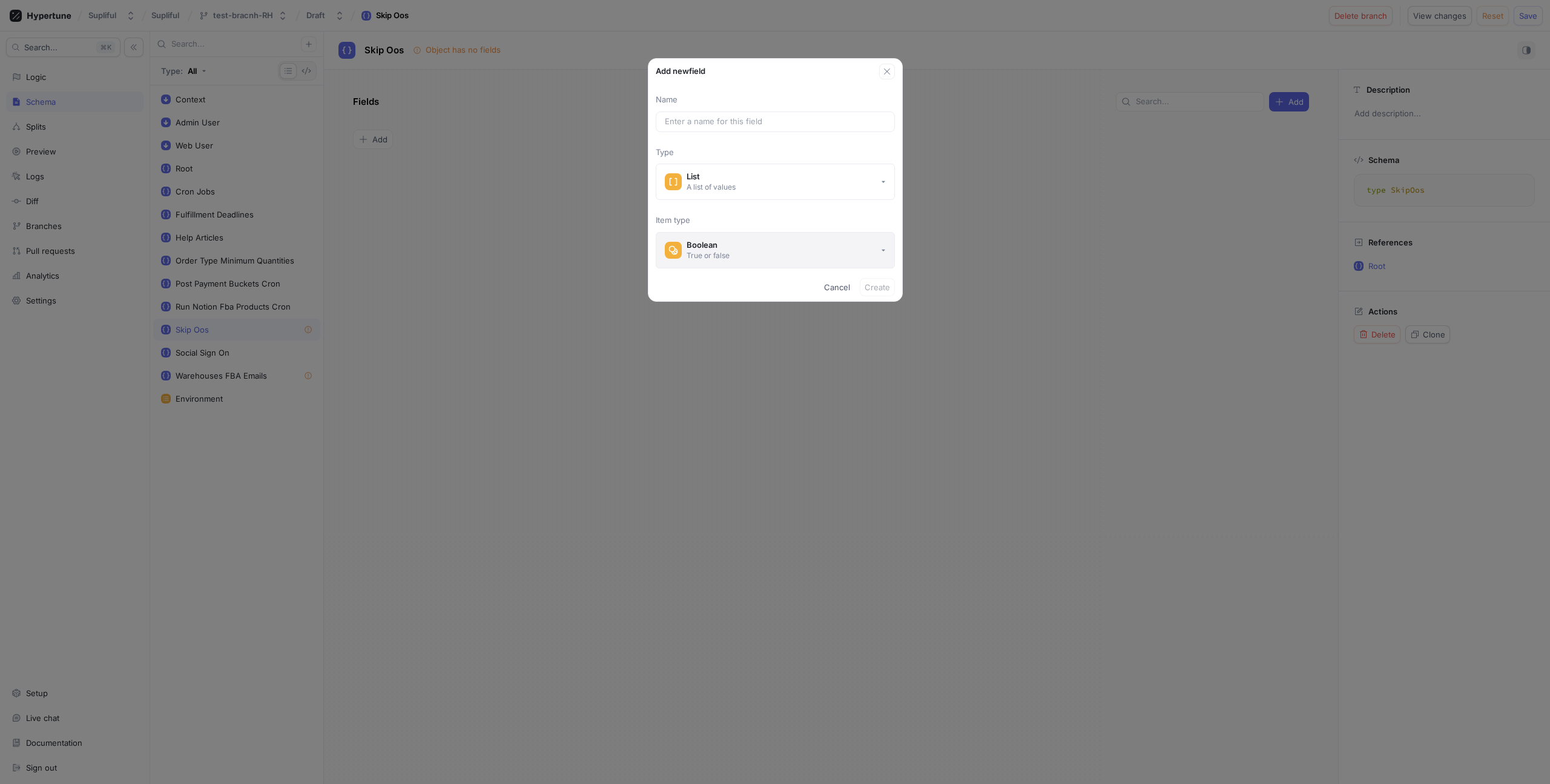
click at [768, 245] on button "Boolean True or false" at bounding box center [775, 250] width 240 height 36
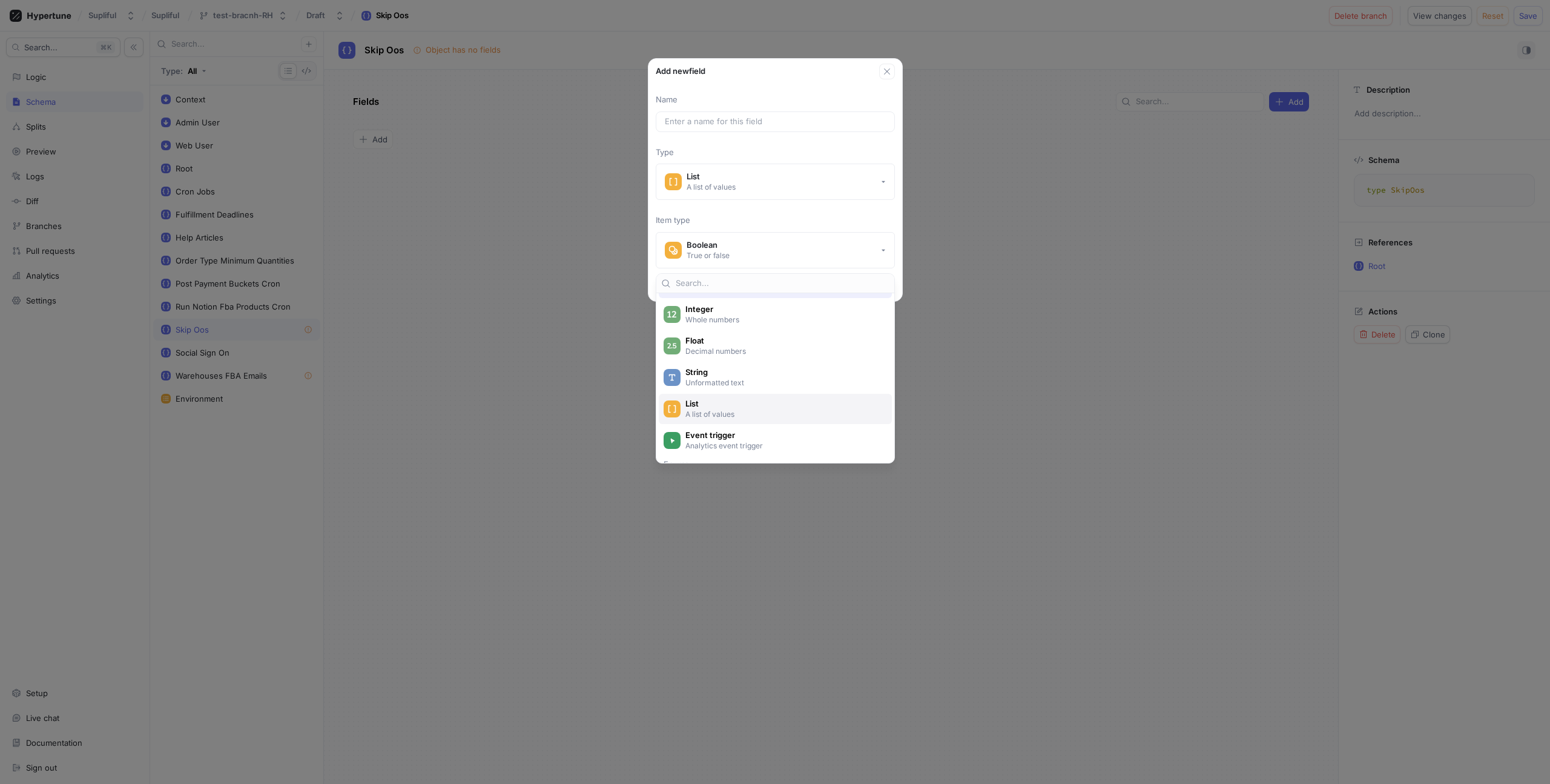
scroll to position [52, 0]
click at [751, 400] on span "List" at bounding box center [783, 397] width 196 height 10
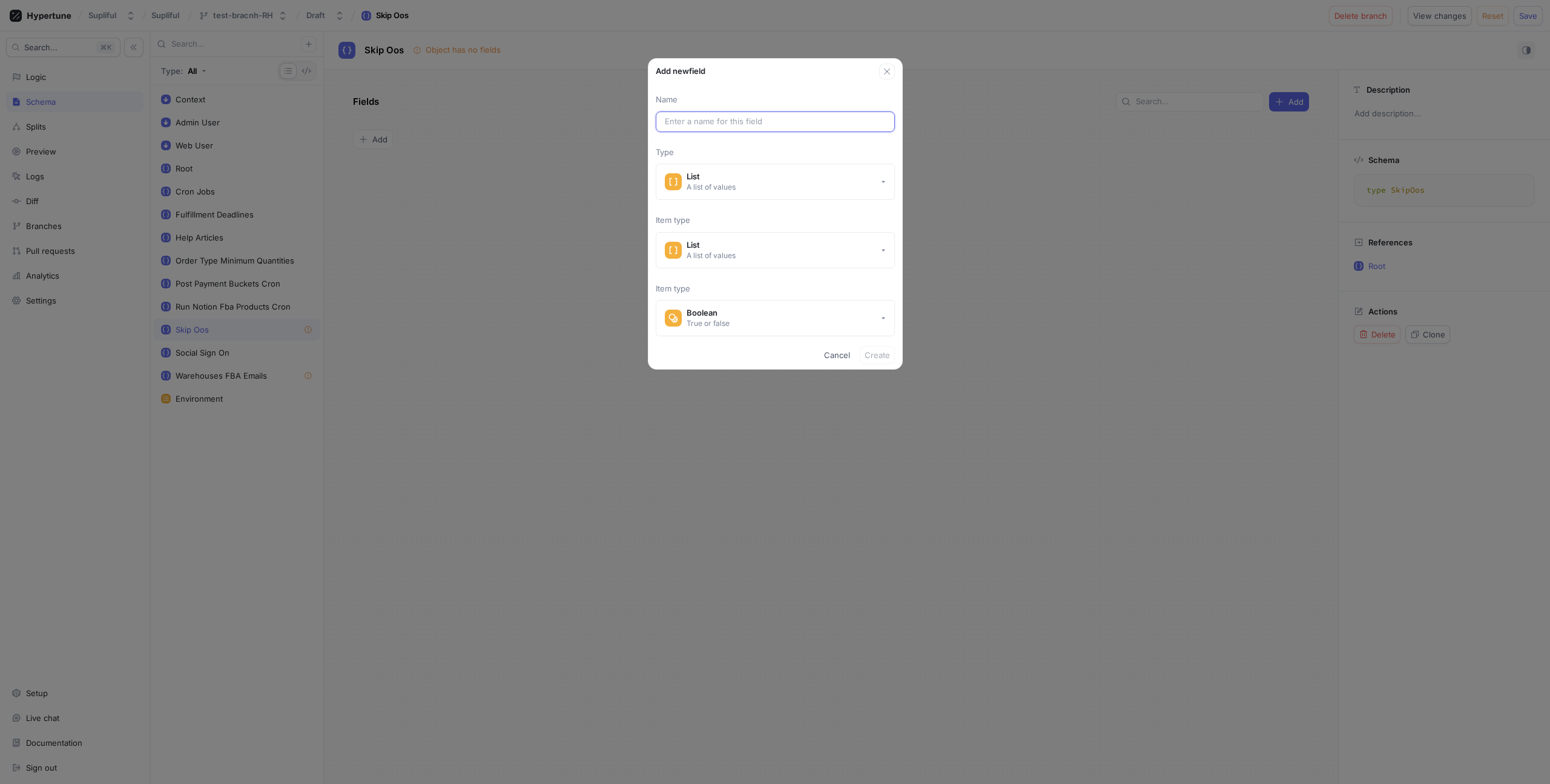
click at [716, 121] on input "text" at bounding box center [775, 122] width 221 height 12
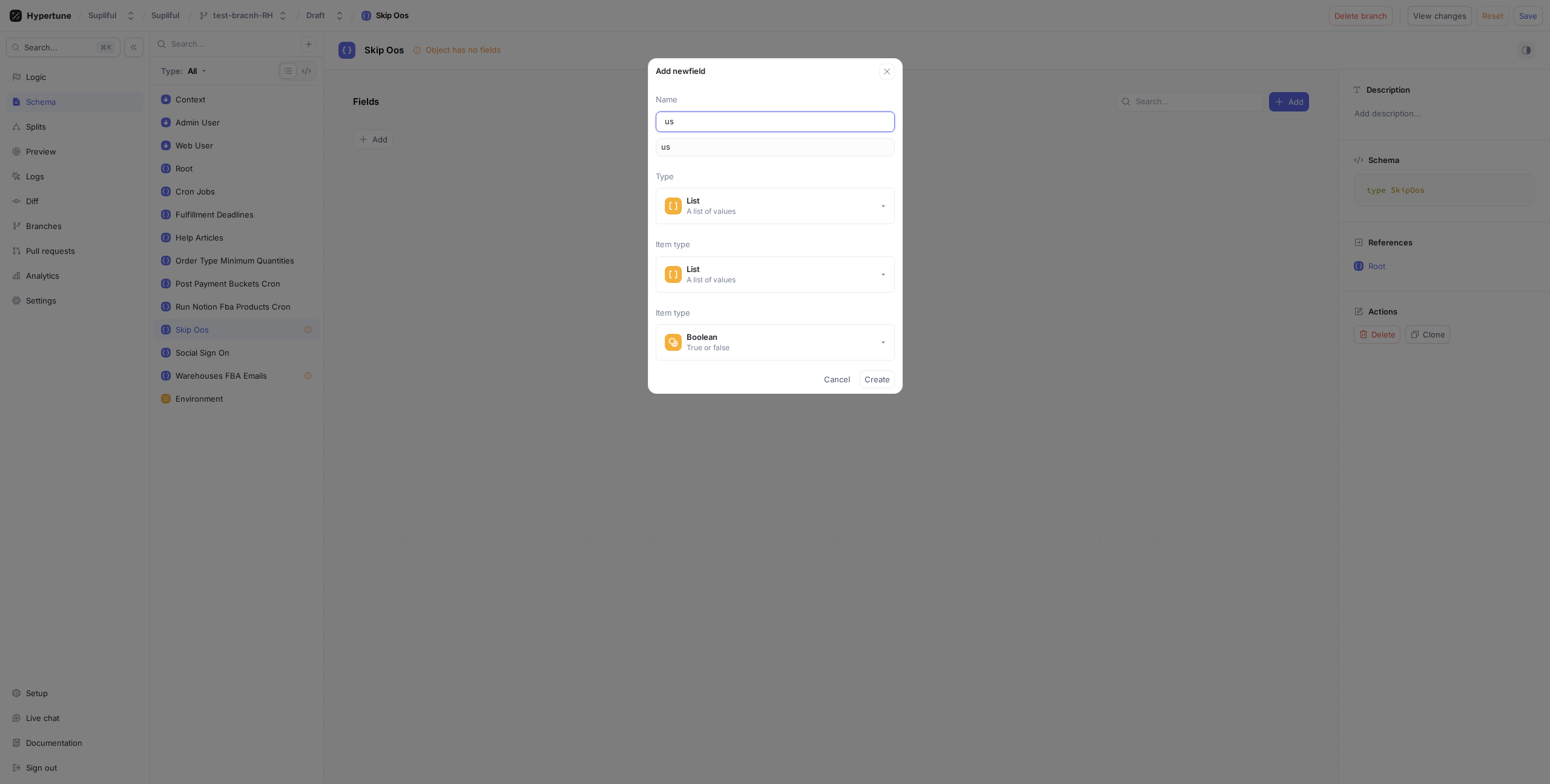
type input "use"
type input "user"
type input "users"
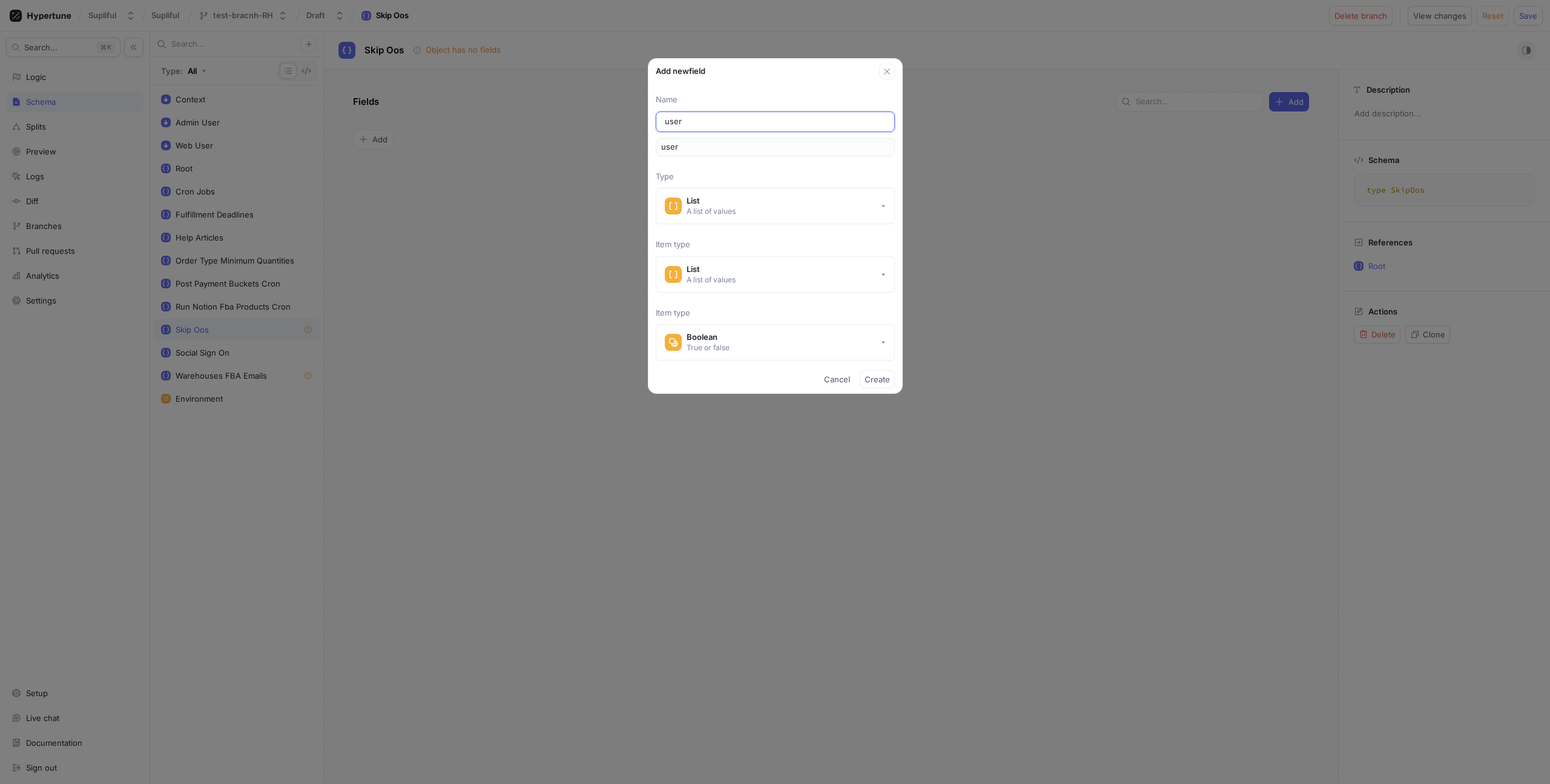
type input "users"
type input "users-p"
type input "usersP"
type input "users-pr"
type input "usersPr"
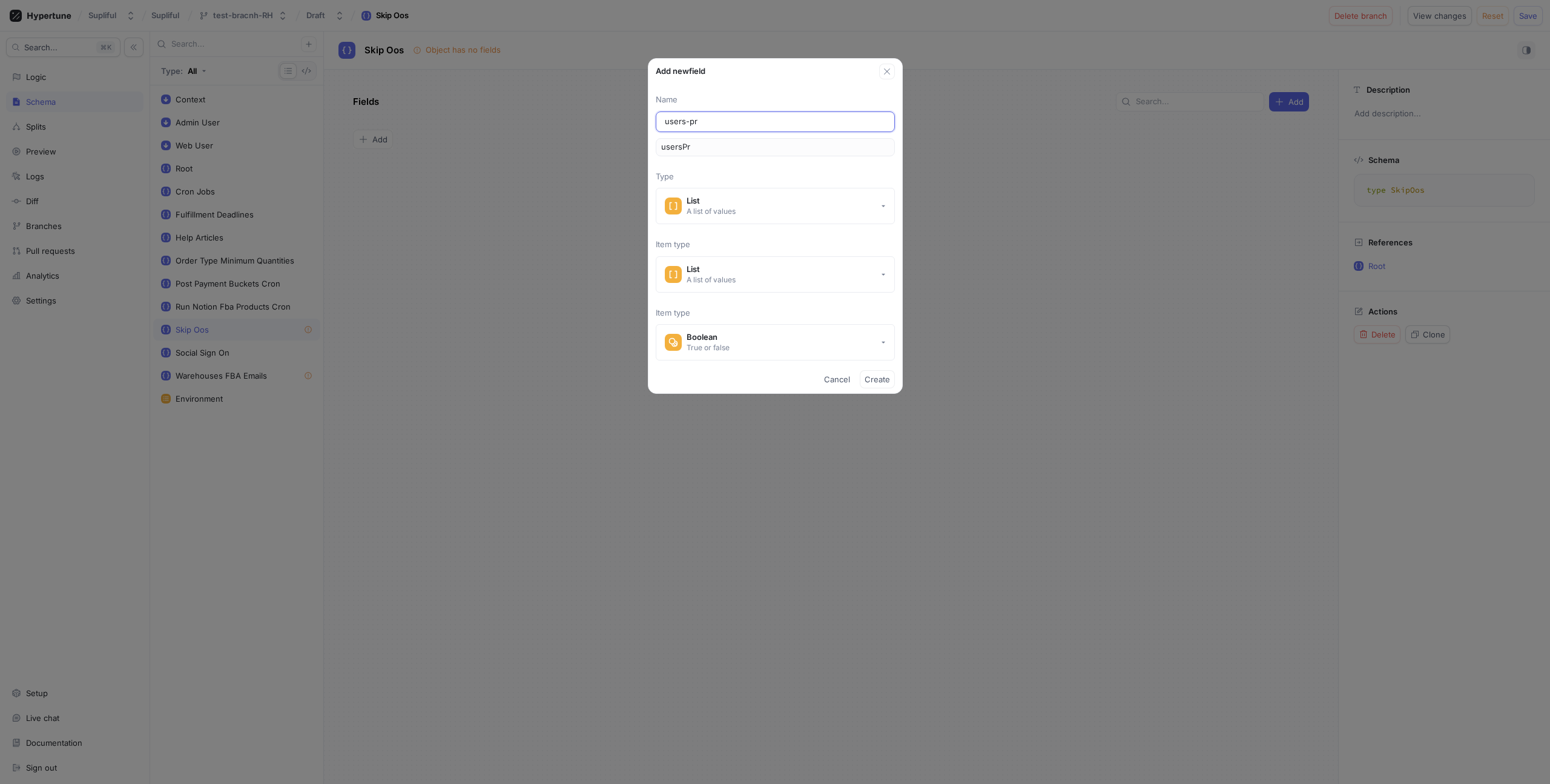
type input "users-pro"
type input "usersPro"
type input "users-prod"
type input "usersProd"
type input "users-produ"
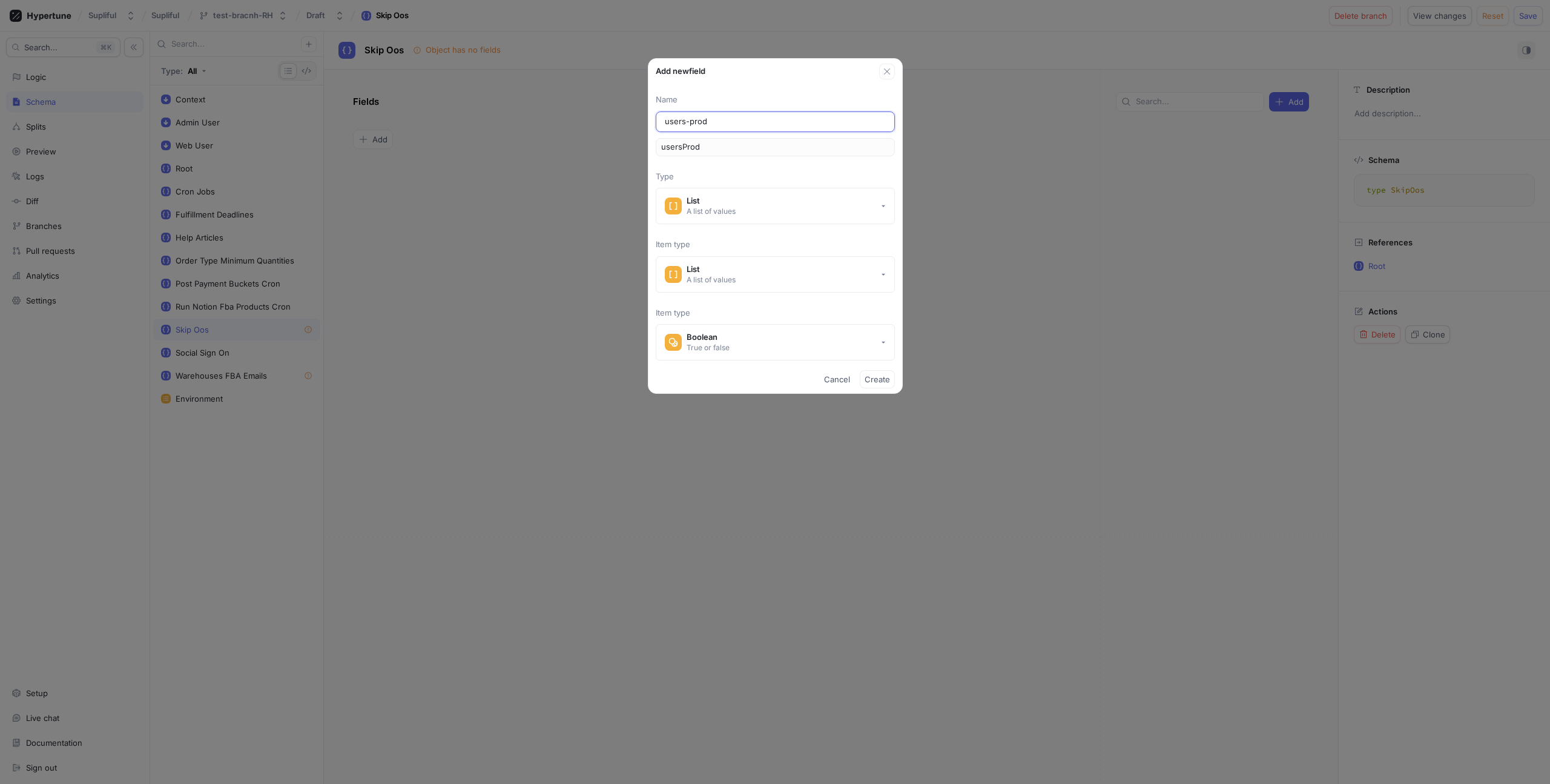
type input "usersProdu"
type input "users-produc"
type input "usersProduc"
type input "users-product"
type input "usersProduct"
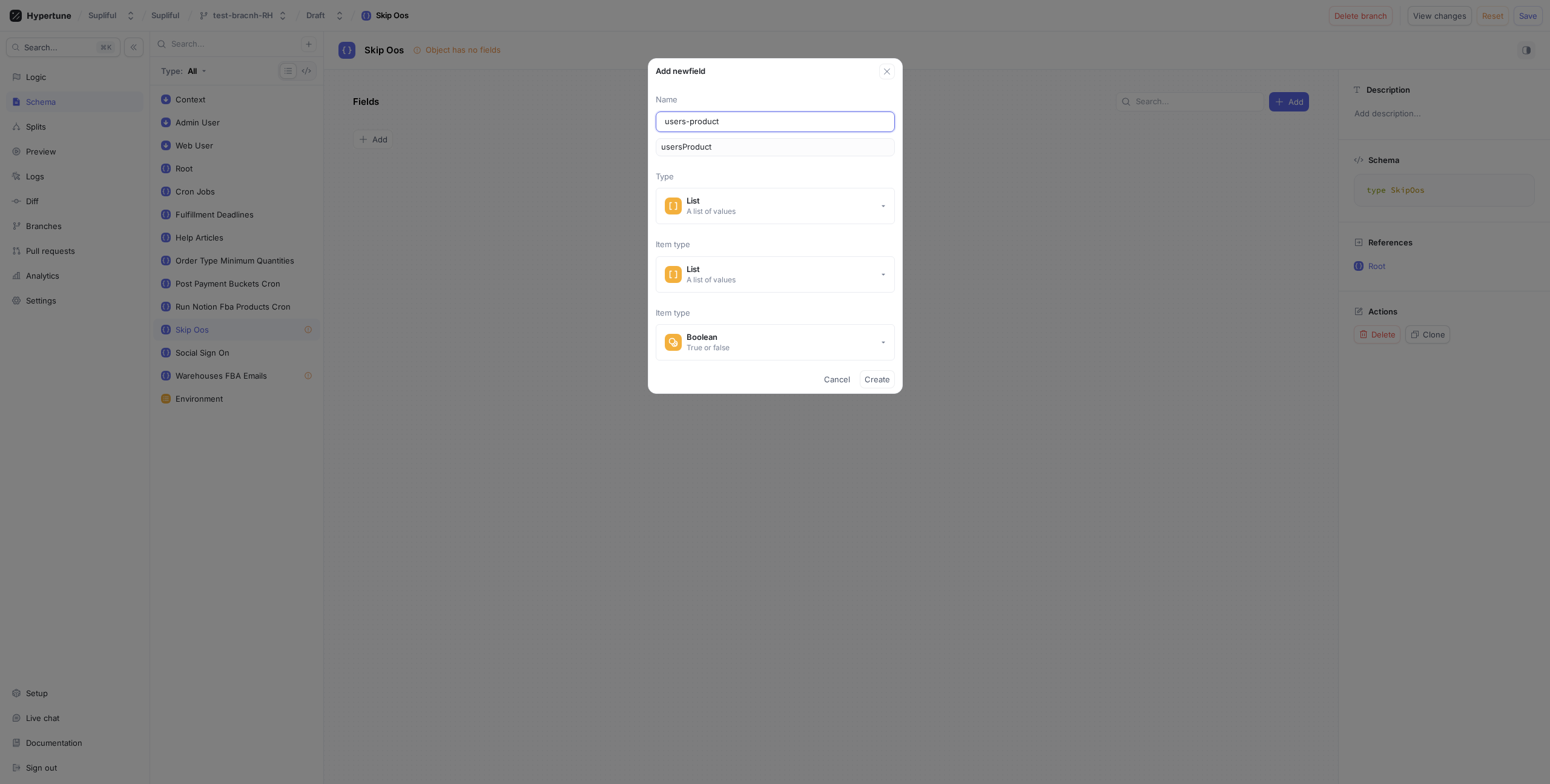
type input "users-products"
type input "usersProducts"
type input "users-products"
click at [876, 377] on span "Create" at bounding box center [878, 379] width 26 height 7
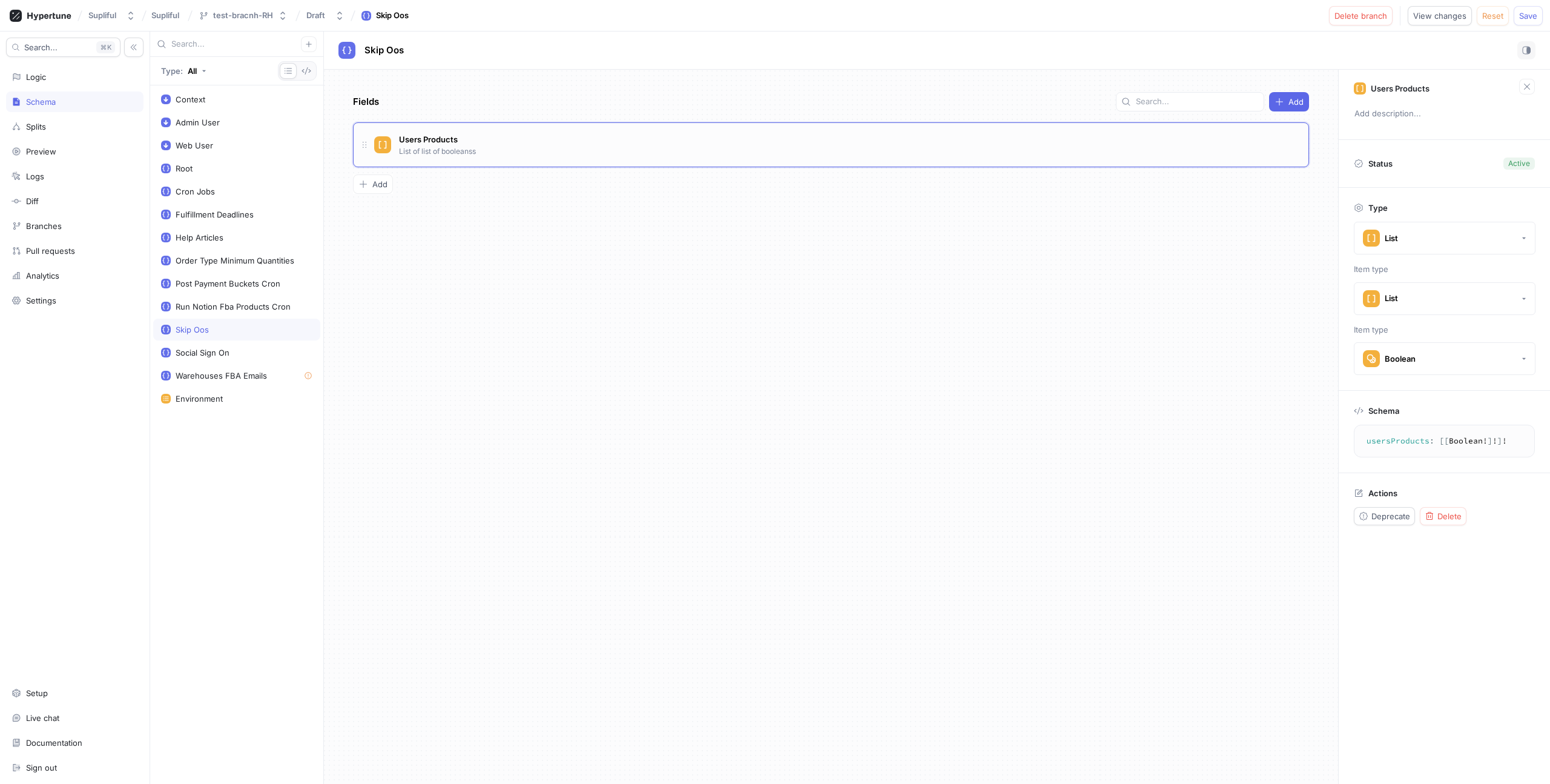
click at [465, 147] on p "List of list of booleanss" at bounding box center [438, 151] width 77 height 11
click at [52, 76] on div "Logic" at bounding box center [74, 76] width 126 height 9
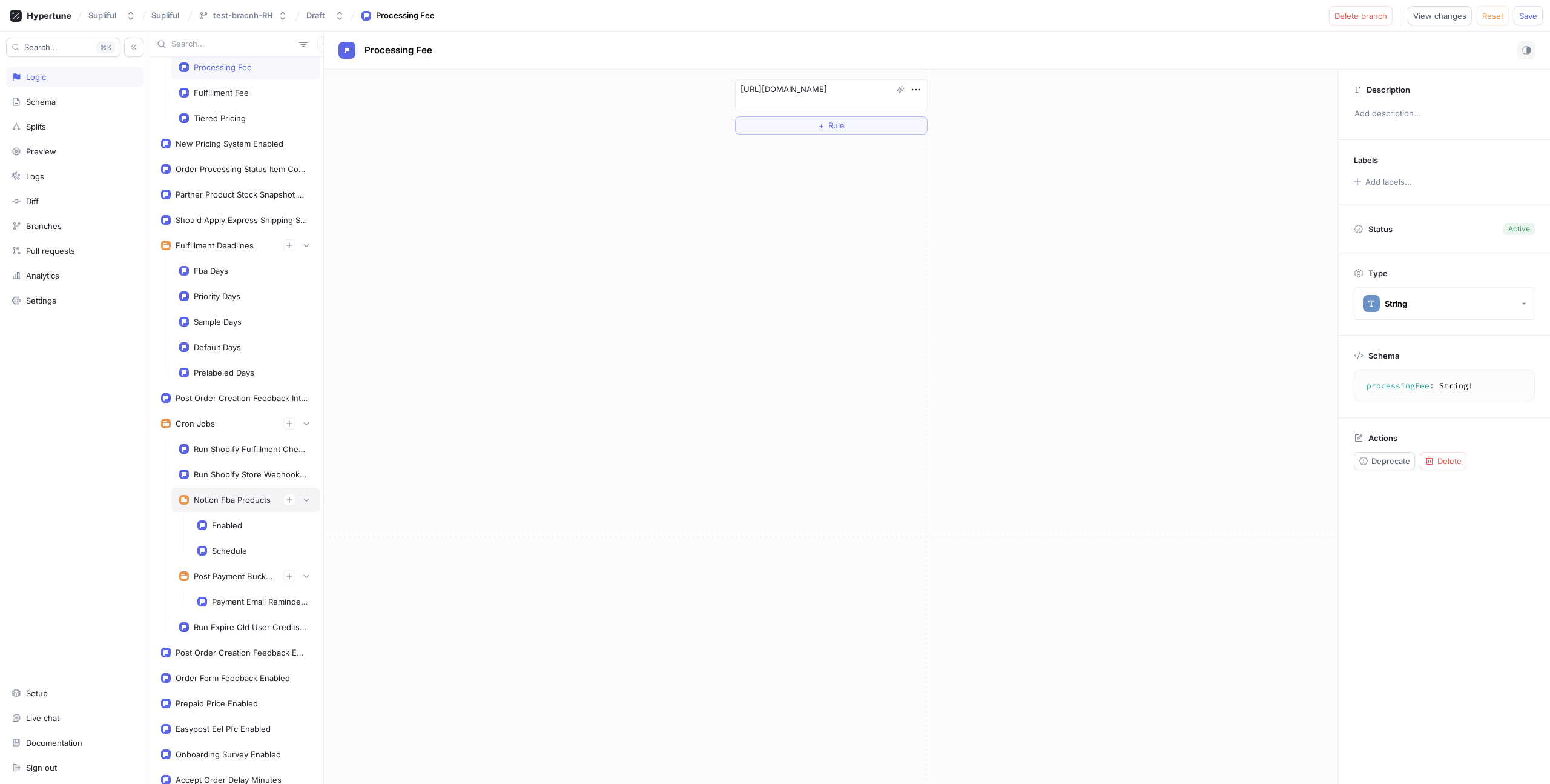
scroll to position [687, 0]
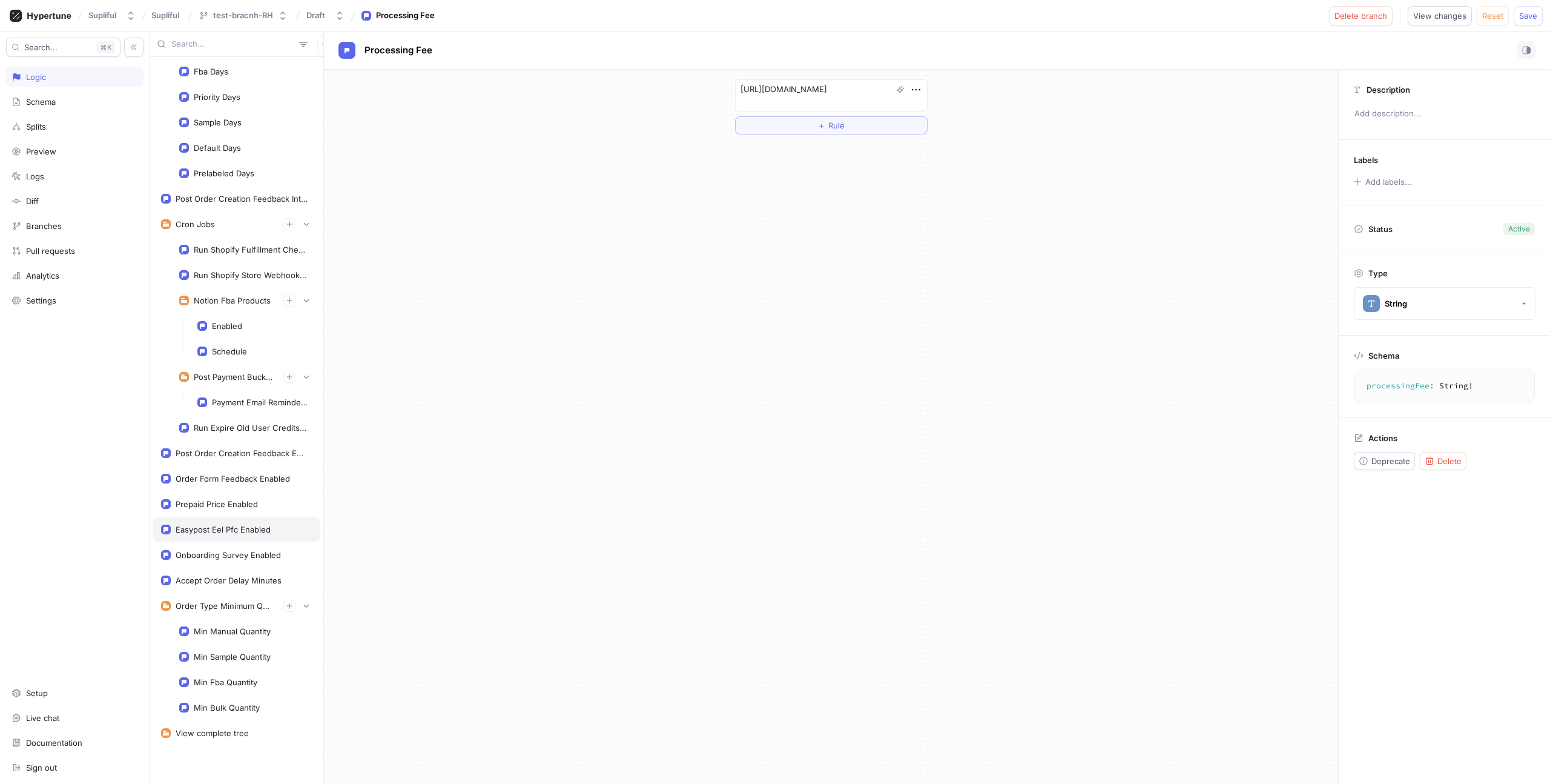
type textarea "x"
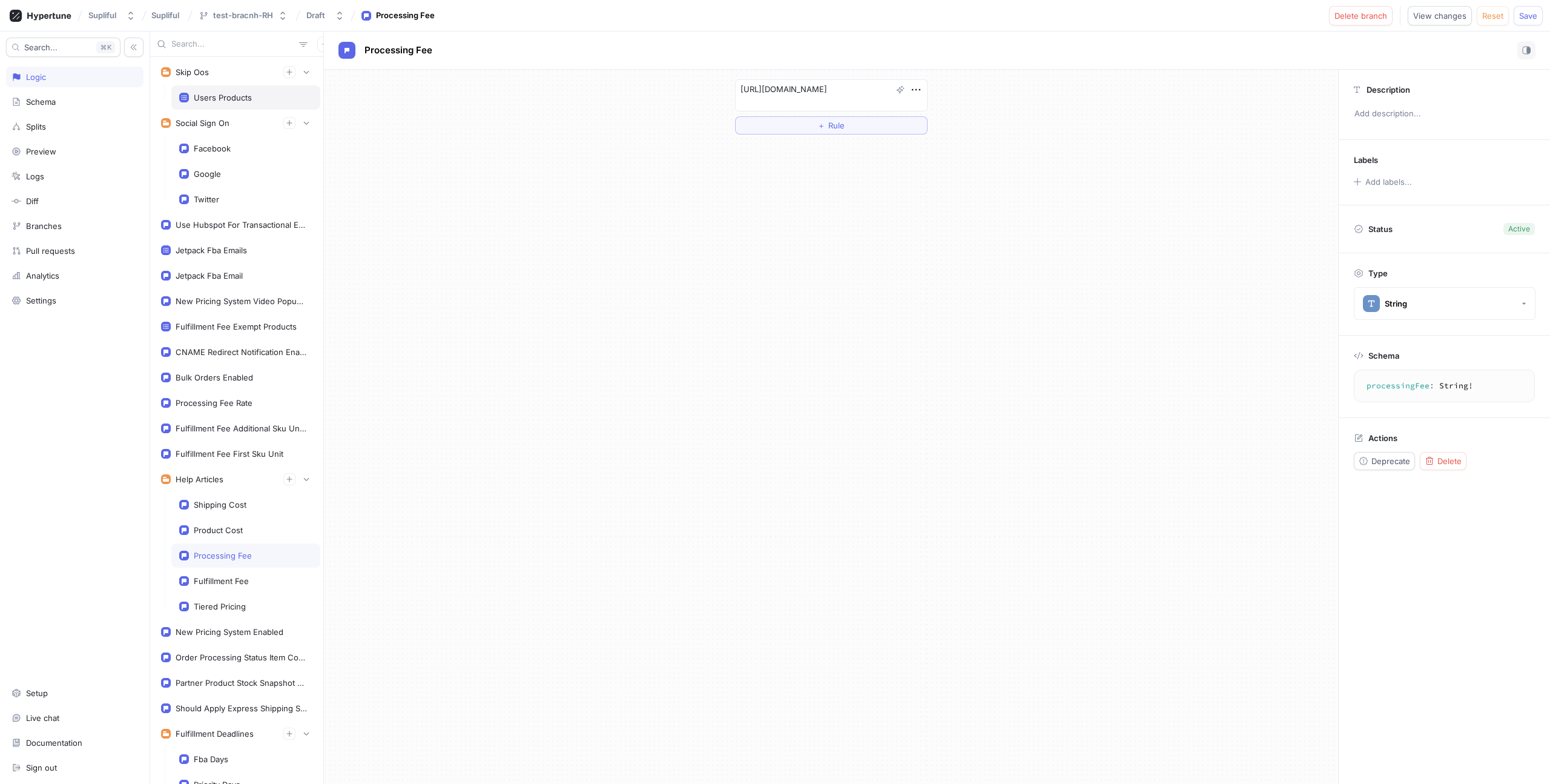
click at [223, 98] on div "Users Products" at bounding box center [223, 97] width 58 height 9
type textarea "usersProducts: [[Boolean!]!]!"
click at [824, 110] on div "＋ Value" at bounding box center [831, 112] width 32 height 7
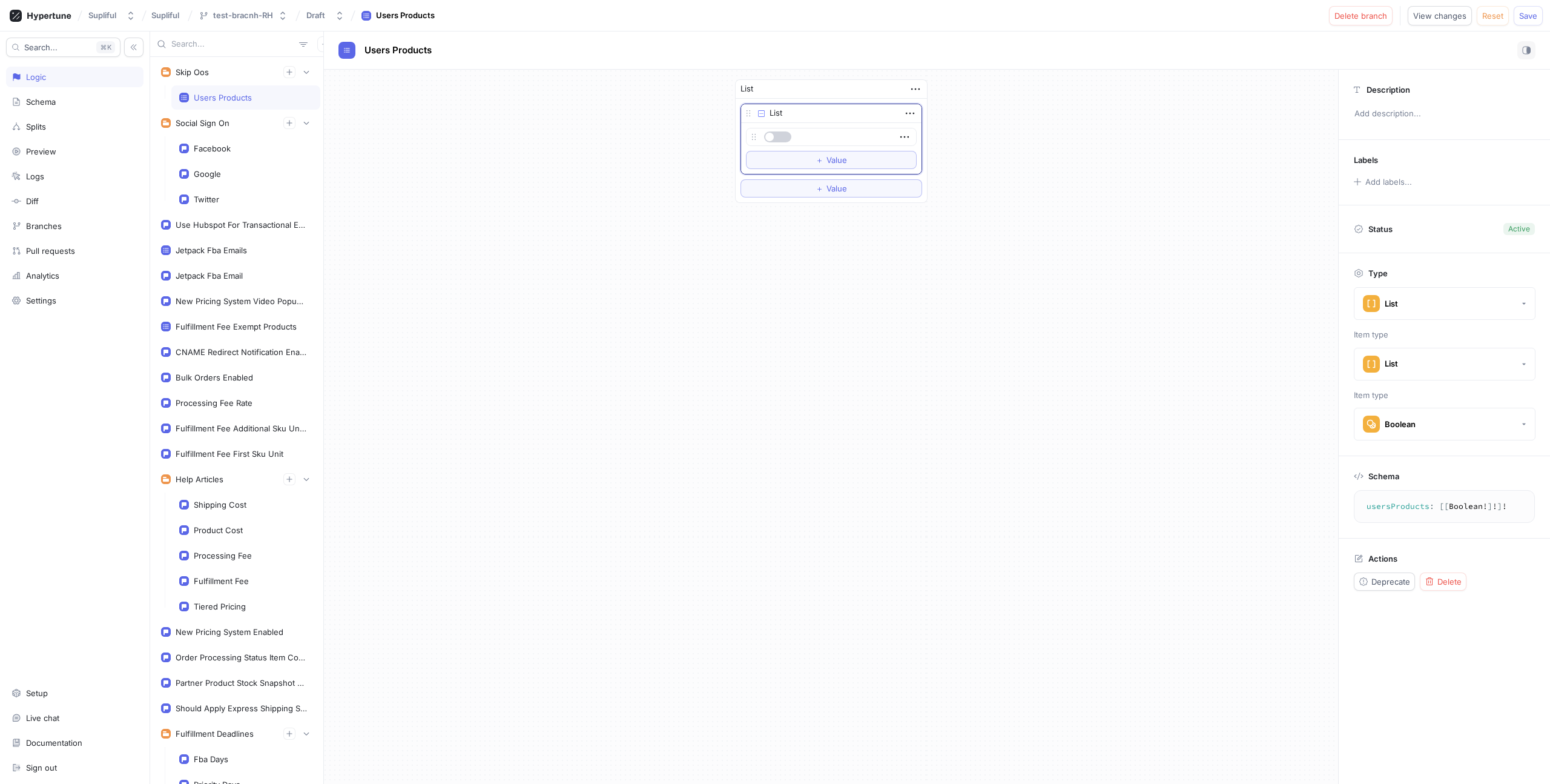
click at [779, 135] on button "button" at bounding box center [778, 137] width 27 height 11
click at [903, 137] on icon "button" at bounding box center [905, 137] width 14 height 14
click at [573, 331] on div "List List To pick up a draggable item, press the space bar. While dragging, use…" at bounding box center [830, 426] width 1014 height 714
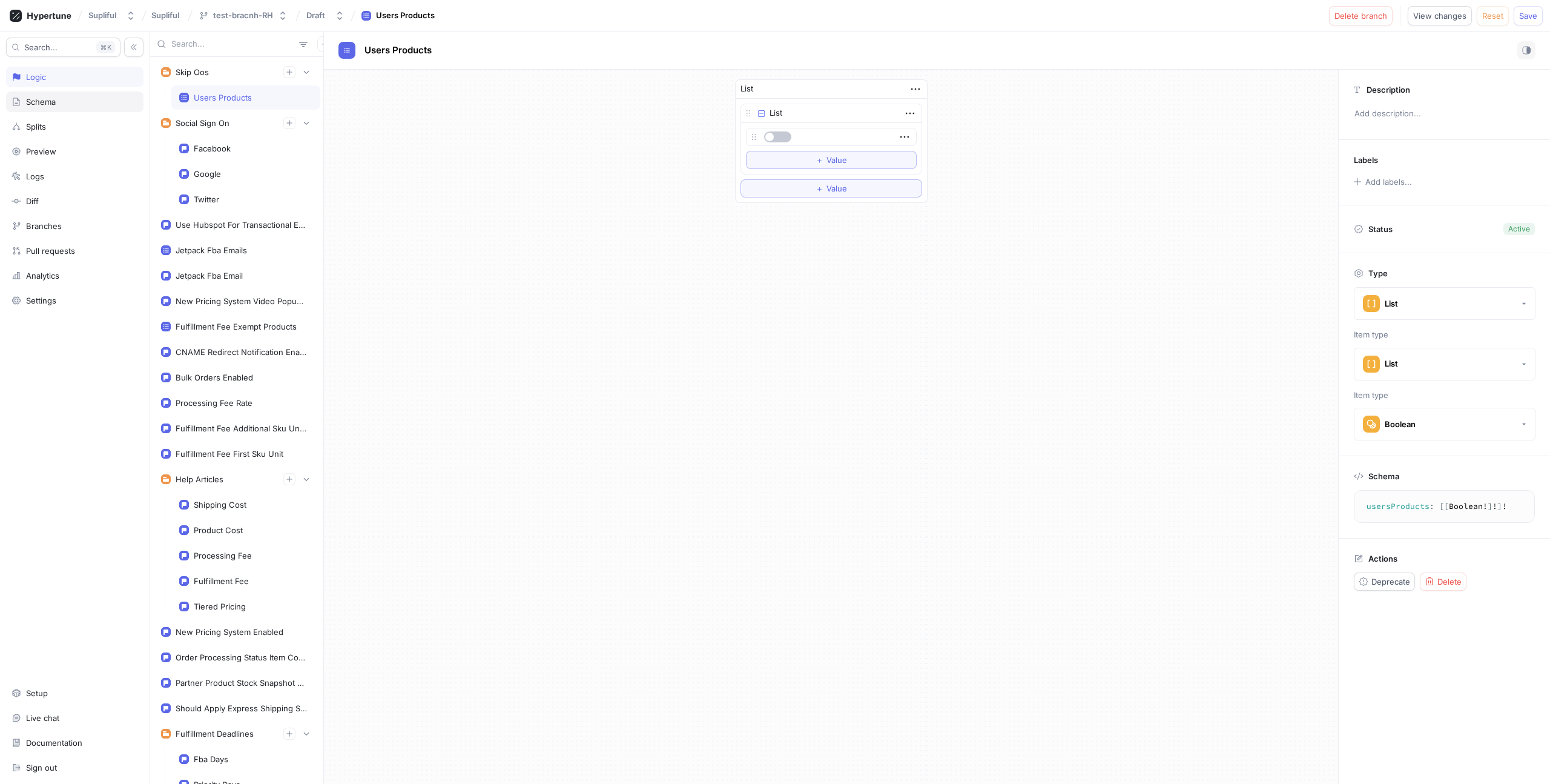
click at [48, 110] on div "Schema" at bounding box center [75, 101] width 137 height 21
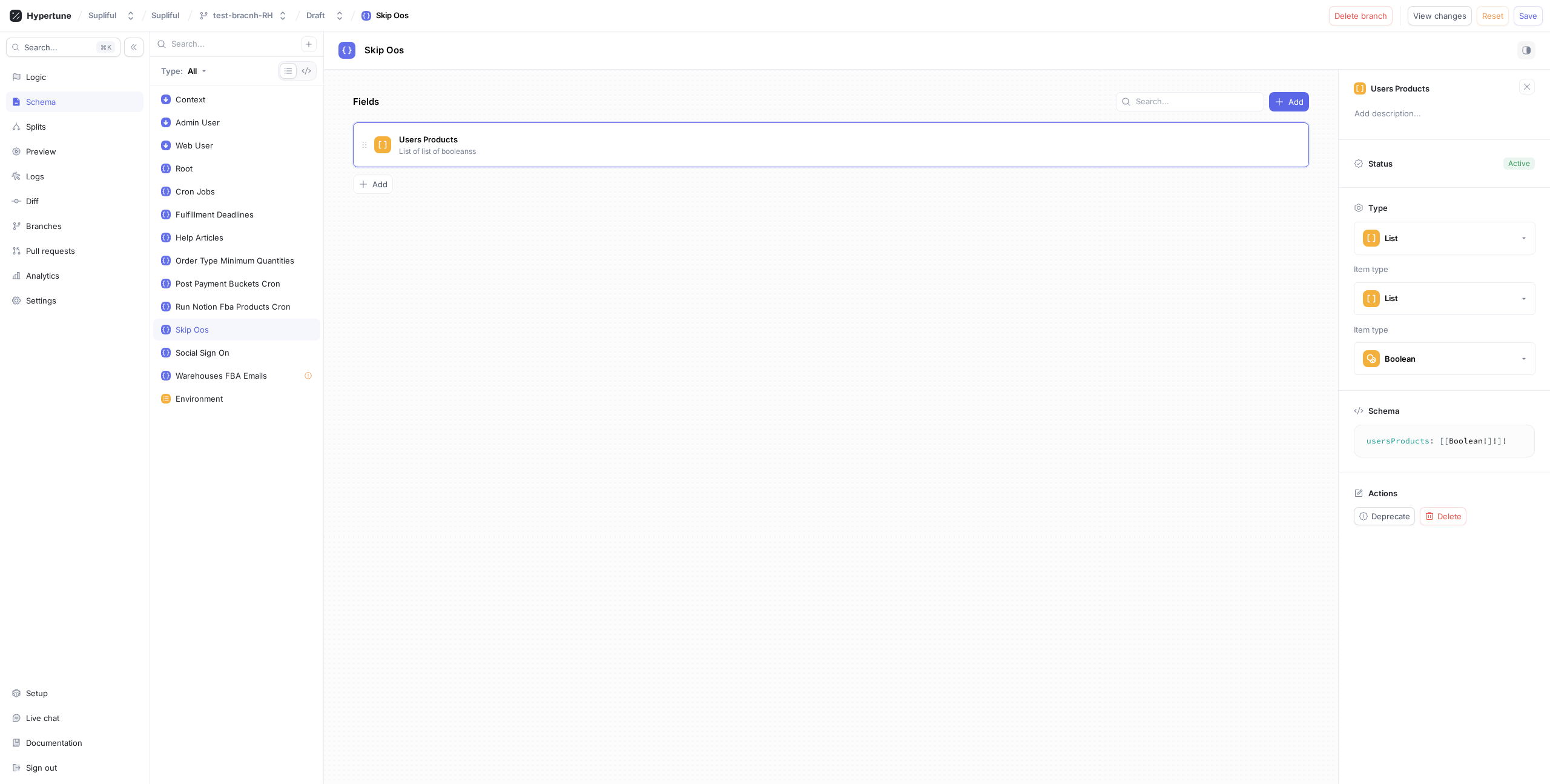
click at [203, 333] on div "Skip Oos" at bounding box center [192, 329] width 33 height 9
click at [441, 159] on div "Users Products List of list of booleanss" at bounding box center [831, 144] width 957 height 45
click at [461, 147] on p "List of list of booleanss" at bounding box center [438, 151] width 77 height 11
click at [1442, 359] on button "Boolean" at bounding box center [1445, 358] width 182 height 33
click at [1425, 522] on span "String" at bounding box center [1453, 524] width 139 height 10
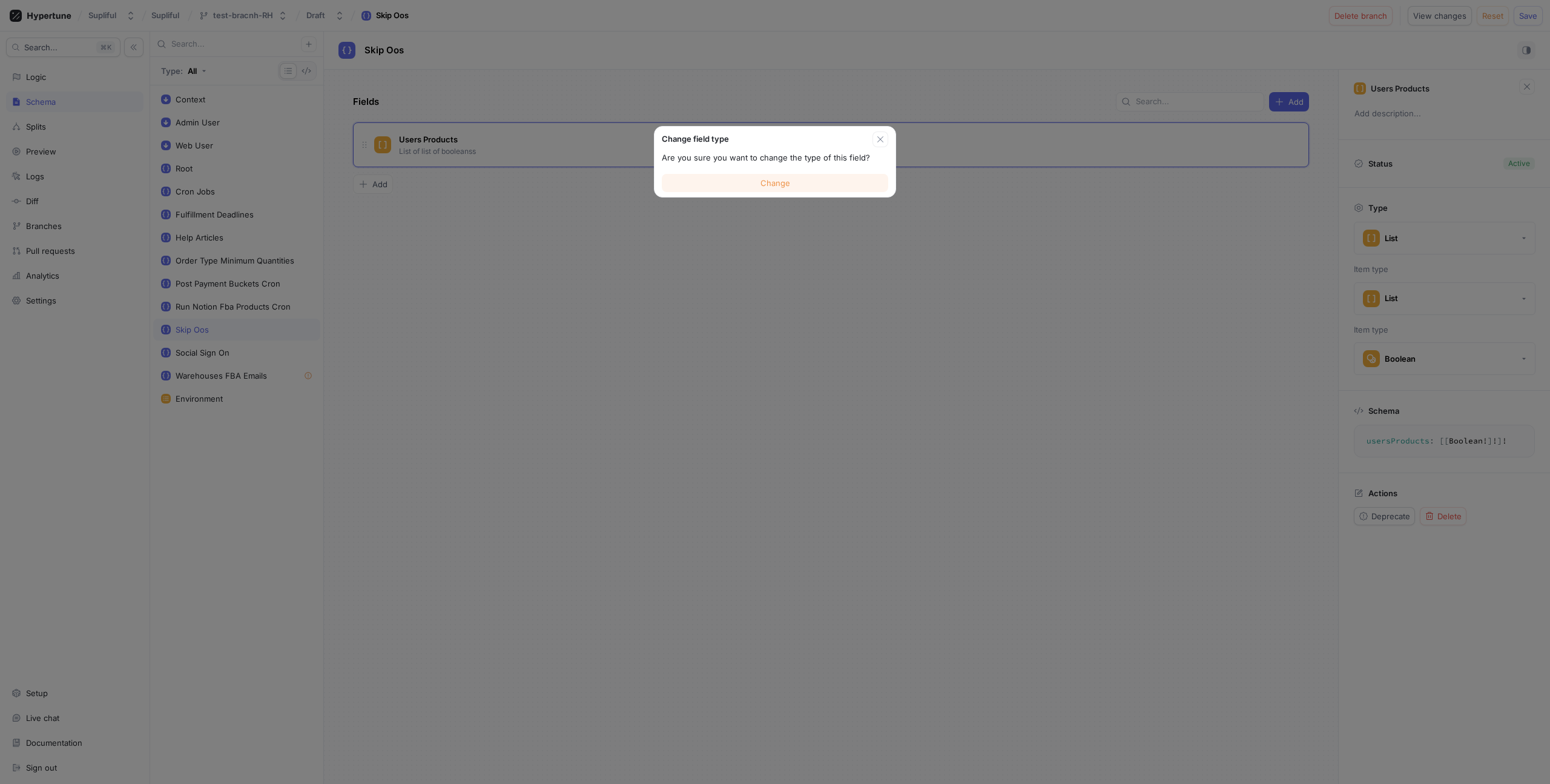
click at [795, 184] on button "Change" at bounding box center [775, 182] width 227 height 18
type textarea "usersProducts: [[String!]!]!"
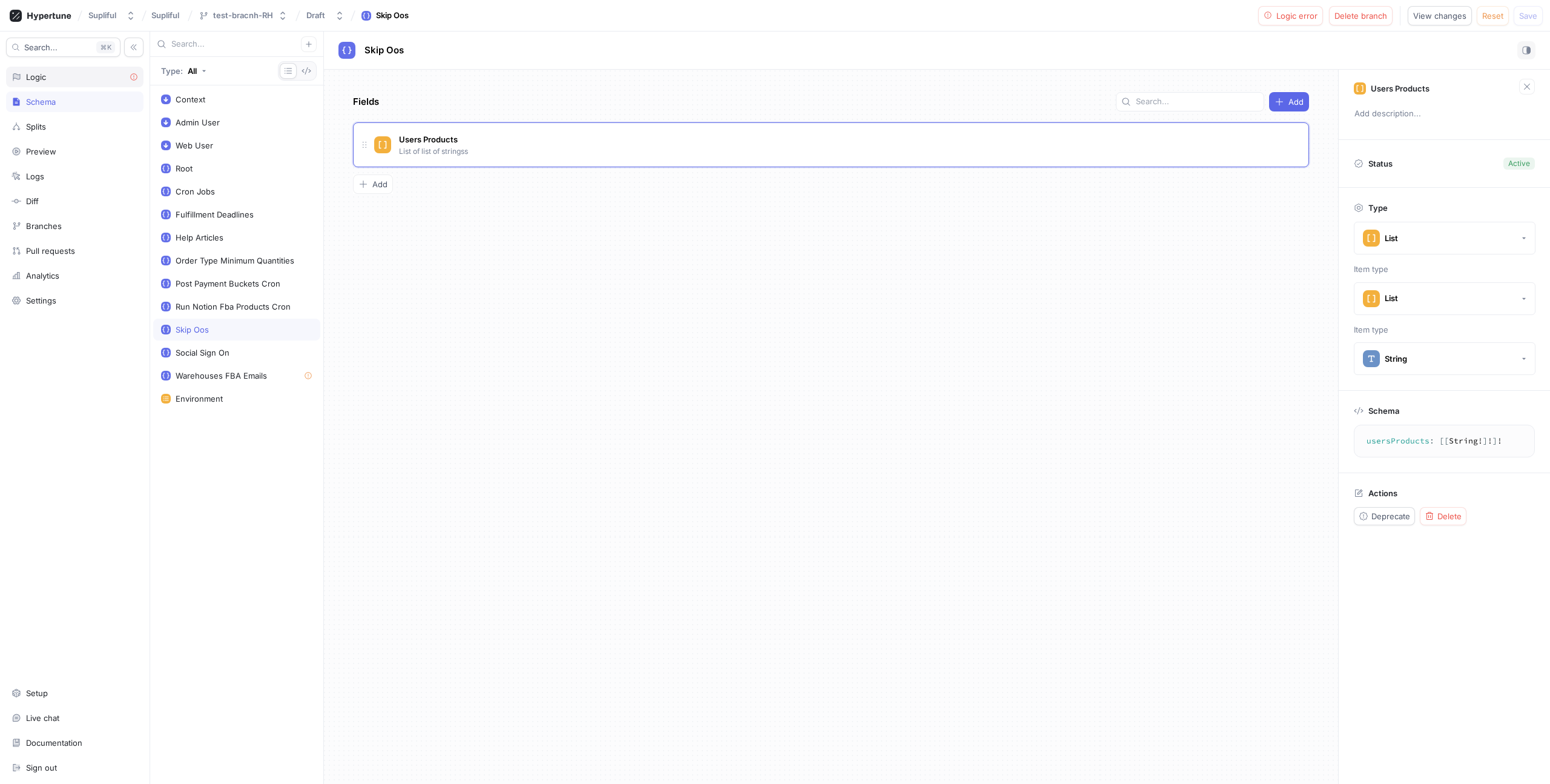
click at [36, 72] on div "Logic" at bounding box center [35, 76] width 20 height 9
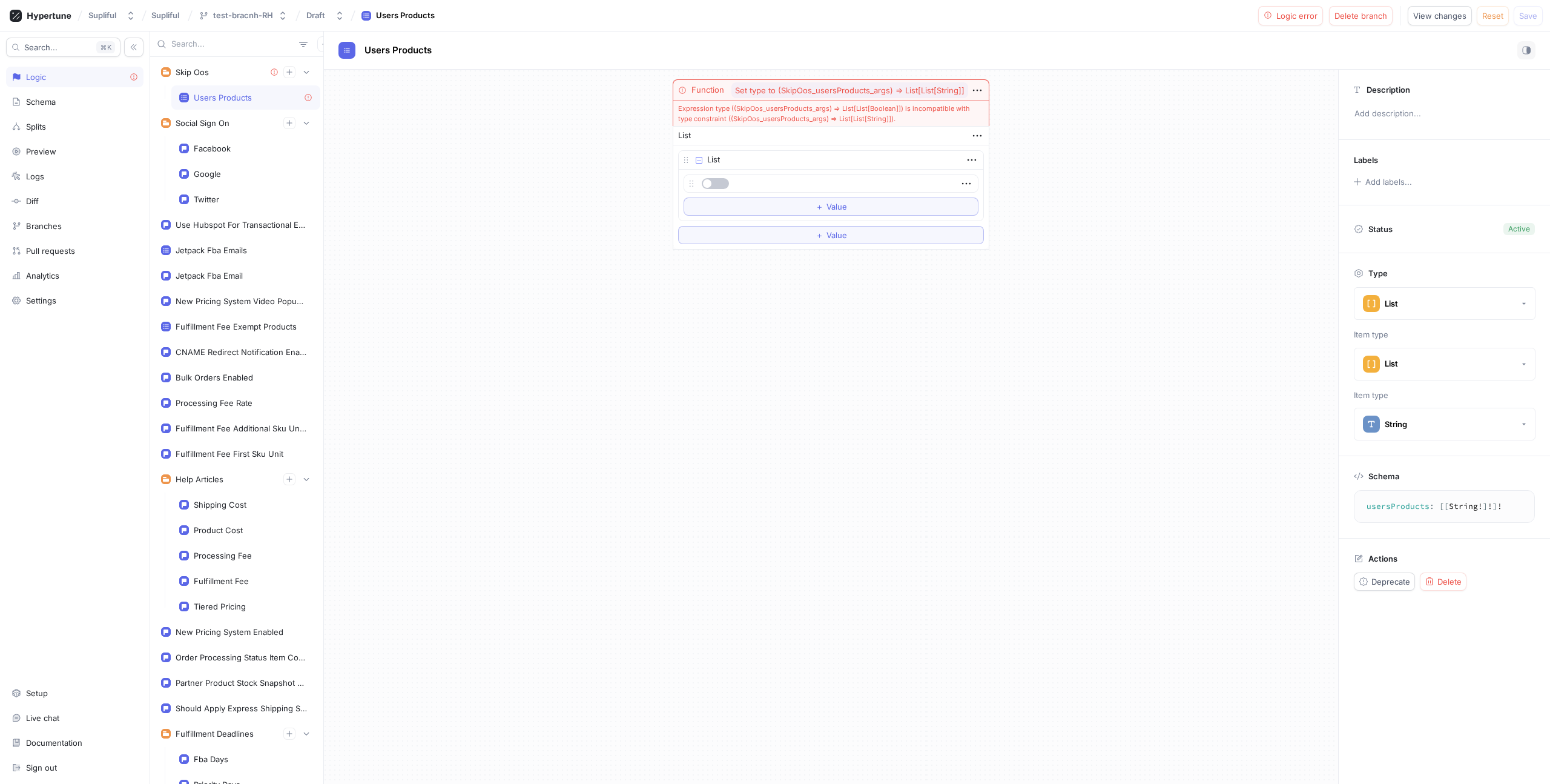
click at [226, 93] on div "Users Products" at bounding box center [223, 97] width 58 height 9
click at [797, 344] on div "Function Set type to (SkipOos_usersProducts_args) ⇒ List[List[String]] Expressi…" at bounding box center [830, 426] width 1014 height 714
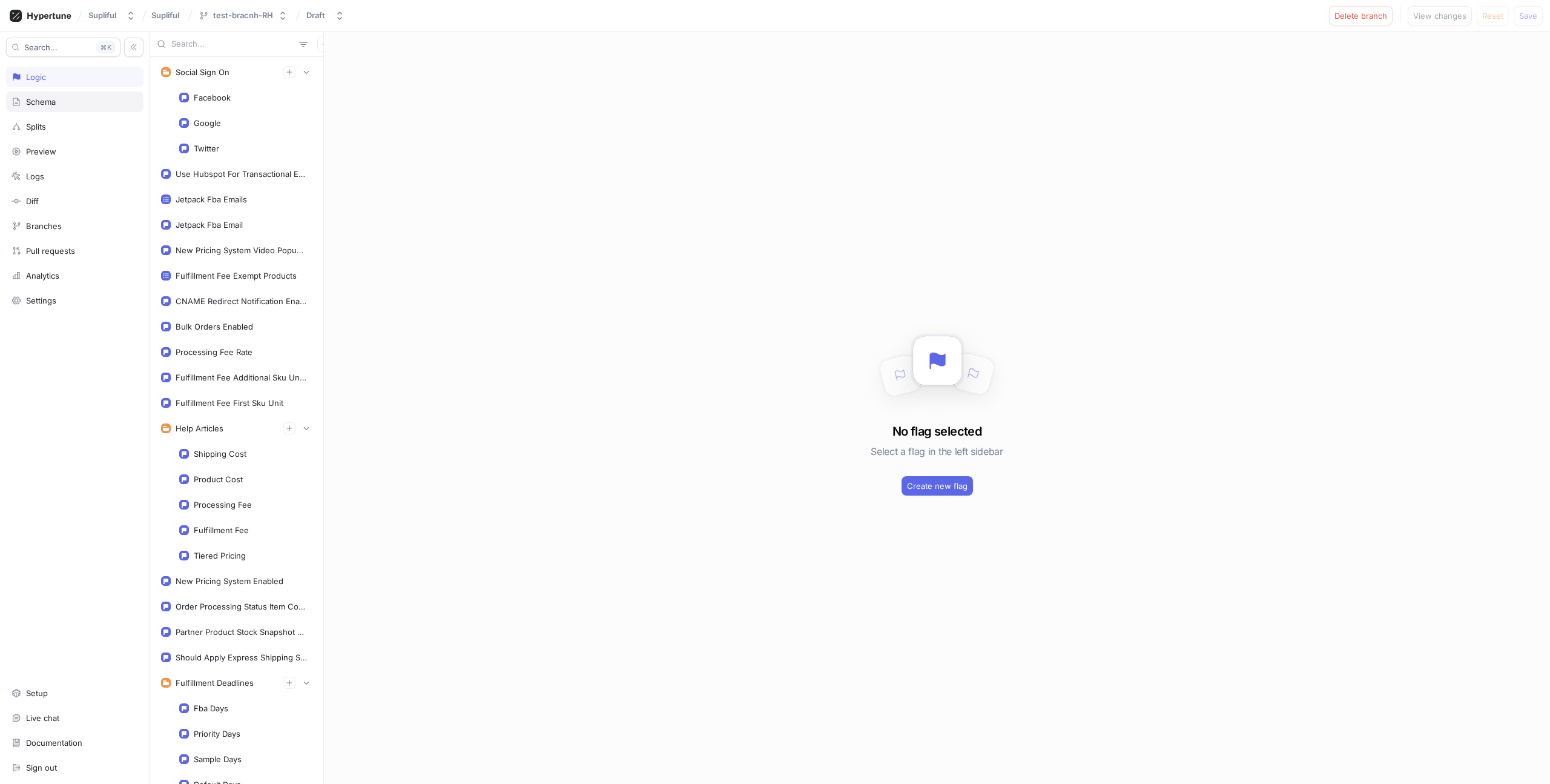
click at [44, 111] on div "Schema" at bounding box center [75, 101] width 137 height 21
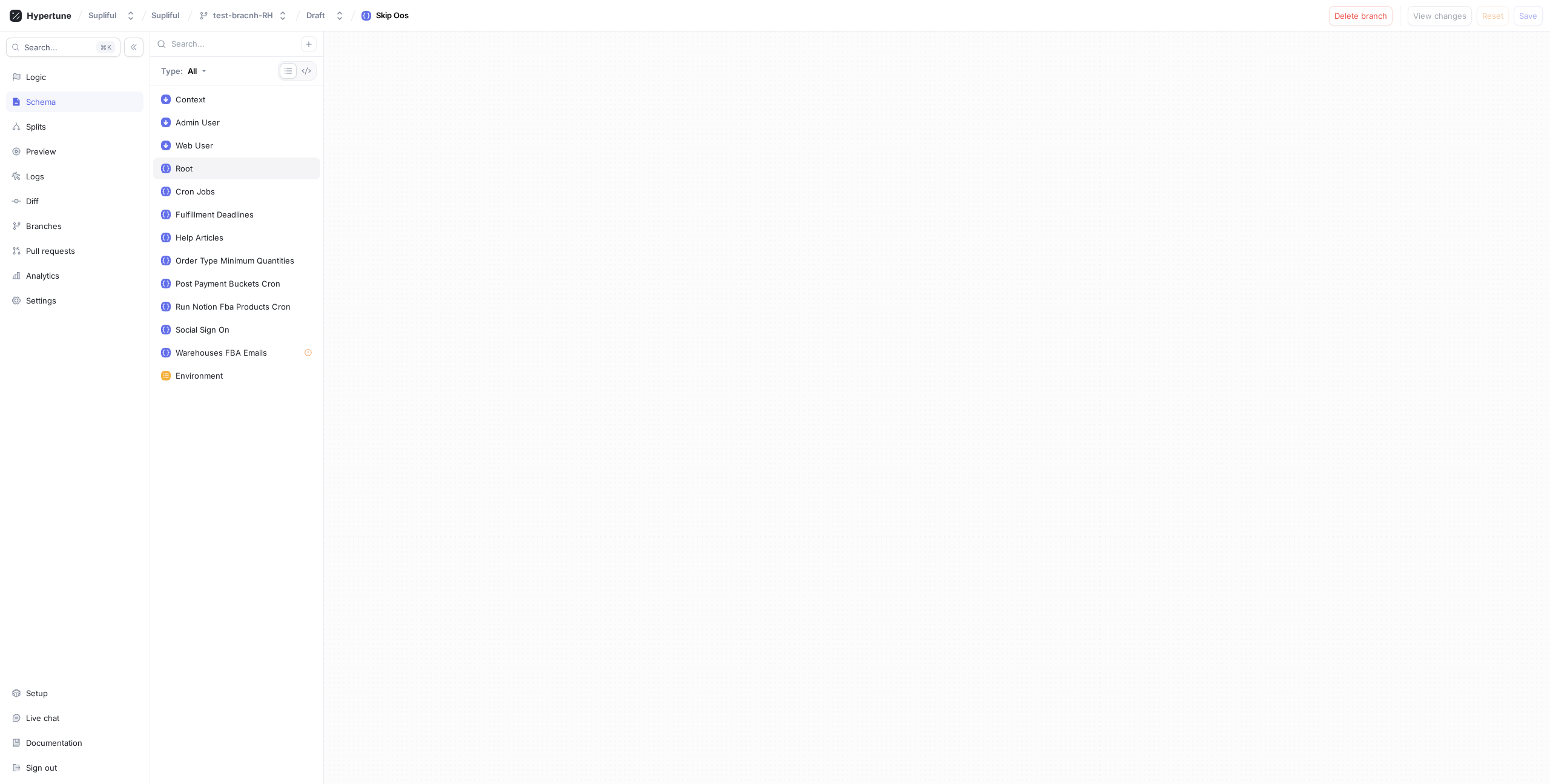
click at [205, 172] on div "Root" at bounding box center [237, 167] width 151 height 9
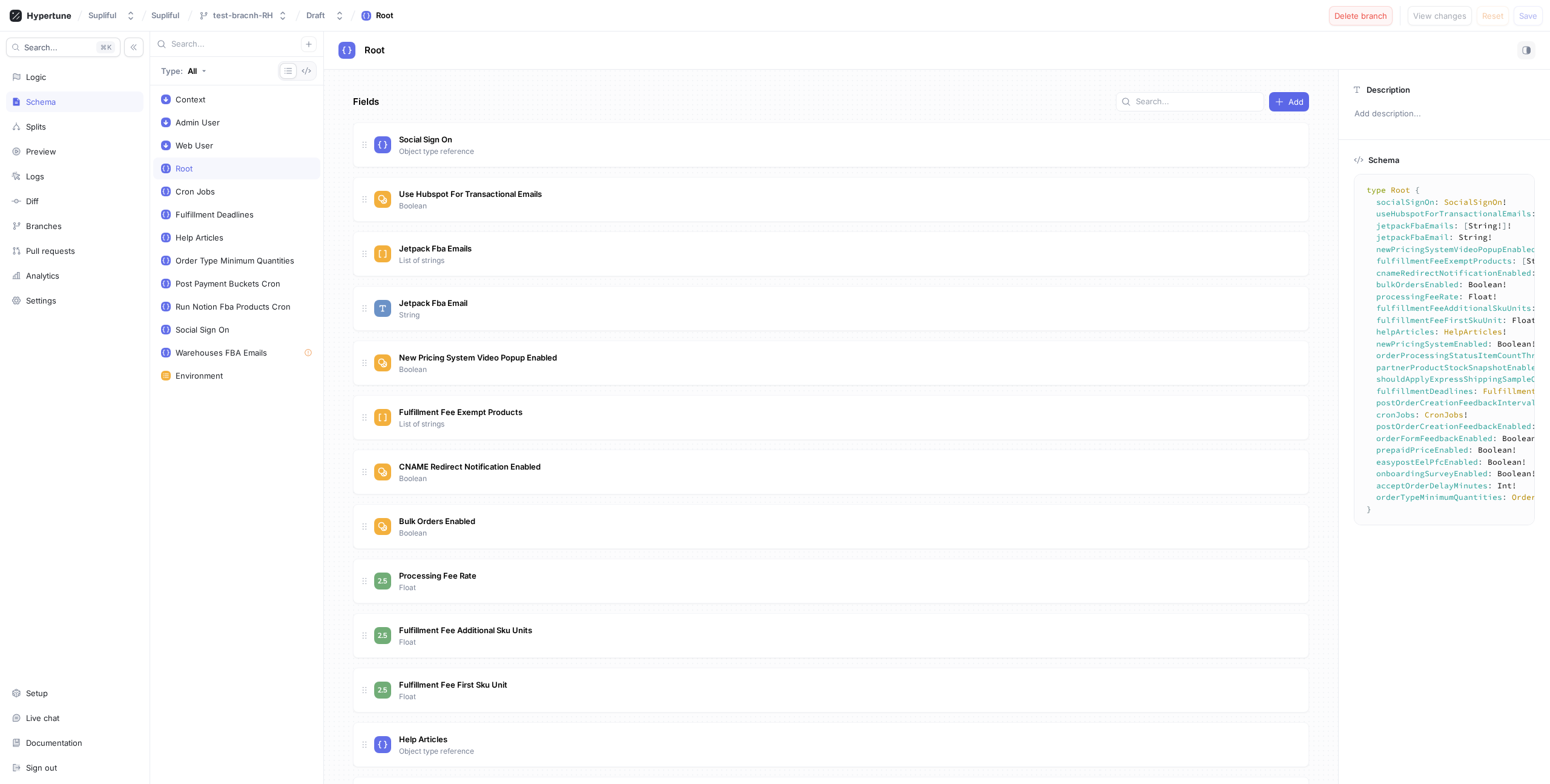
click at [1343, 18] on span "Delete branch" at bounding box center [1360, 15] width 52 height 7
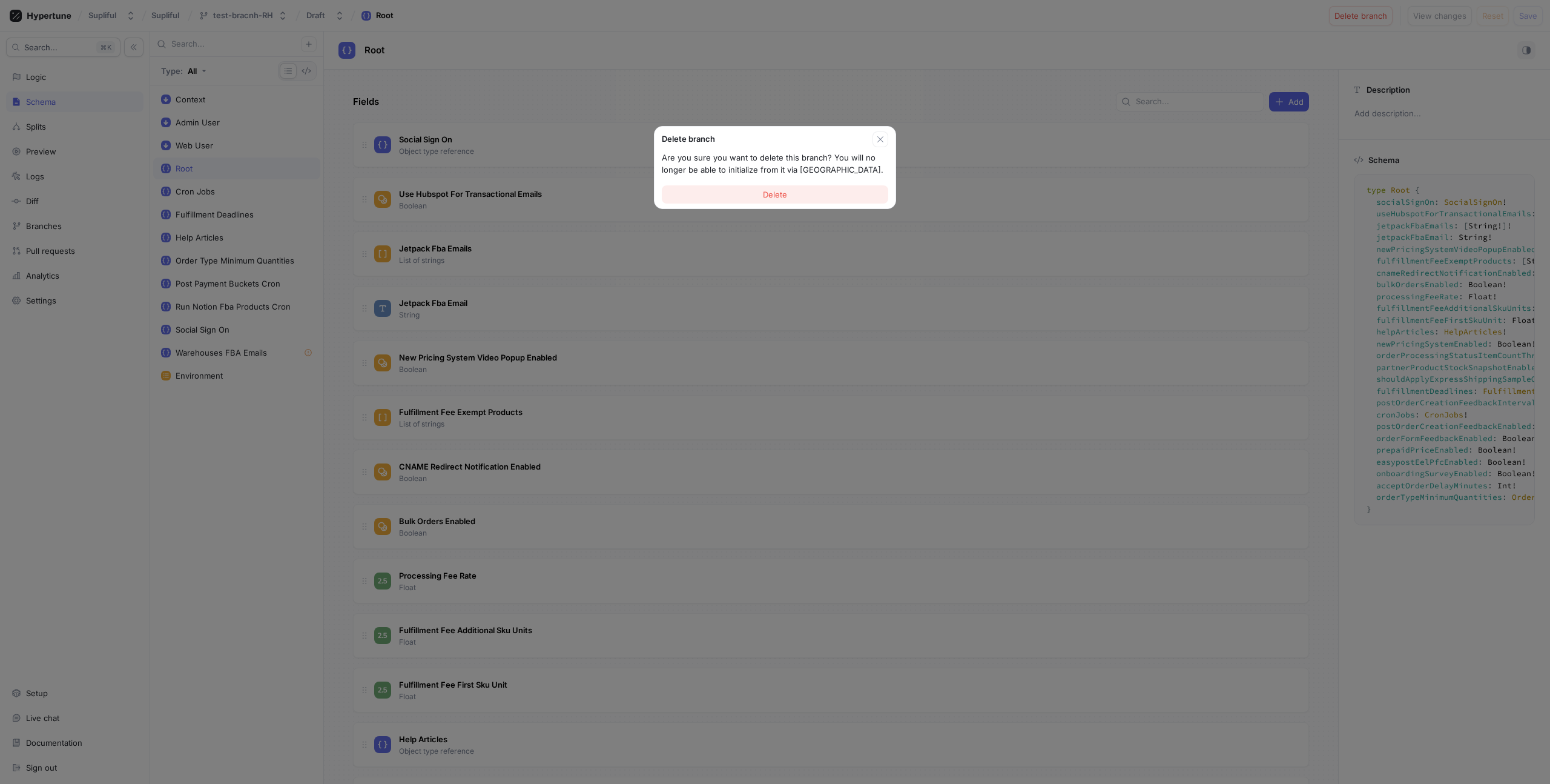
click at [766, 195] on span "Delete" at bounding box center [775, 194] width 24 height 7
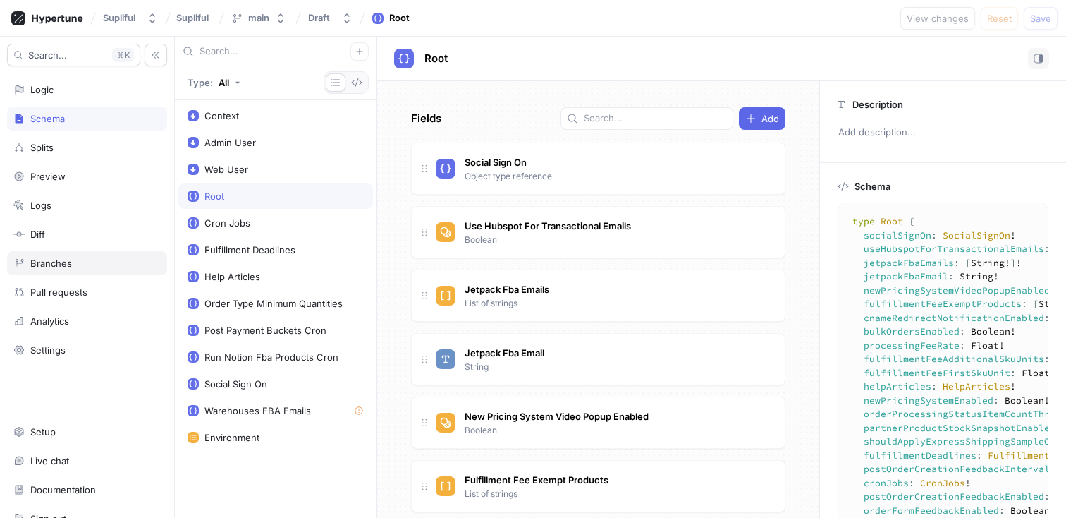
click at [70, 264] on div "Branches" at bounding box center [51, 262] width 42 height 11
